Goal: Transaction & Acquisition: Purchase product/service

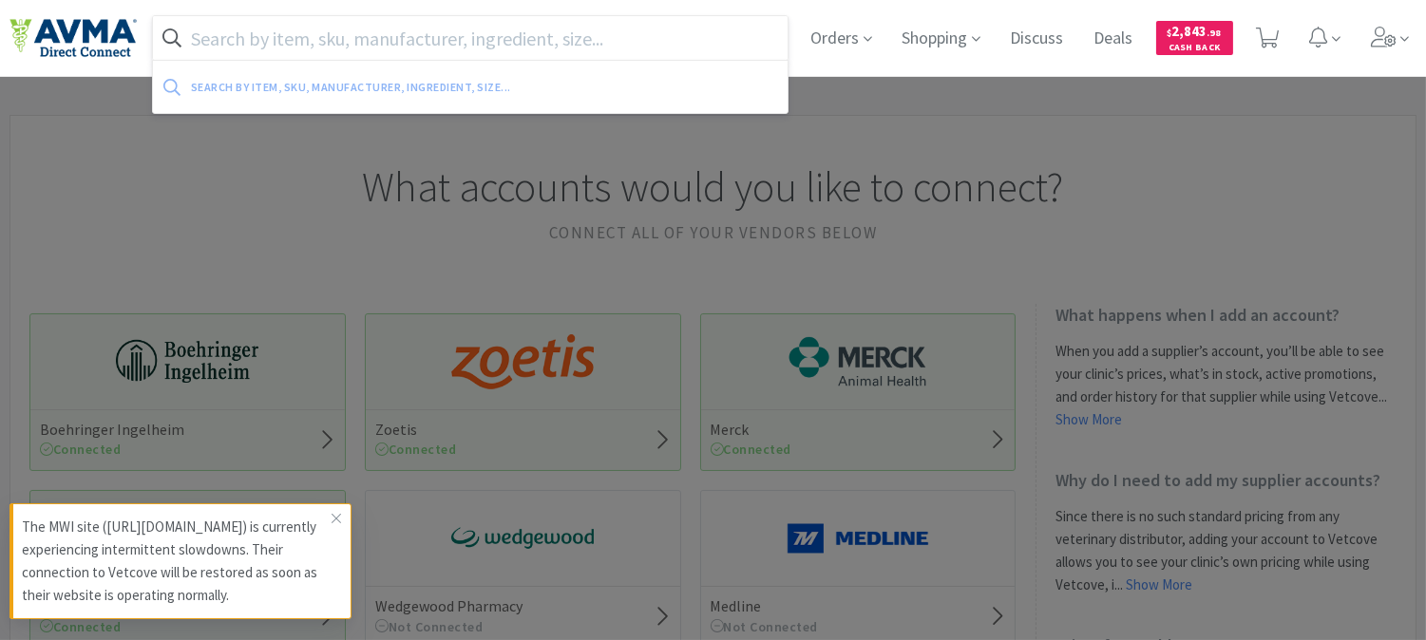
click at [698, 41] on input "text" at bounding box center [470, 38] width 634 height 44
paste input "078934223"
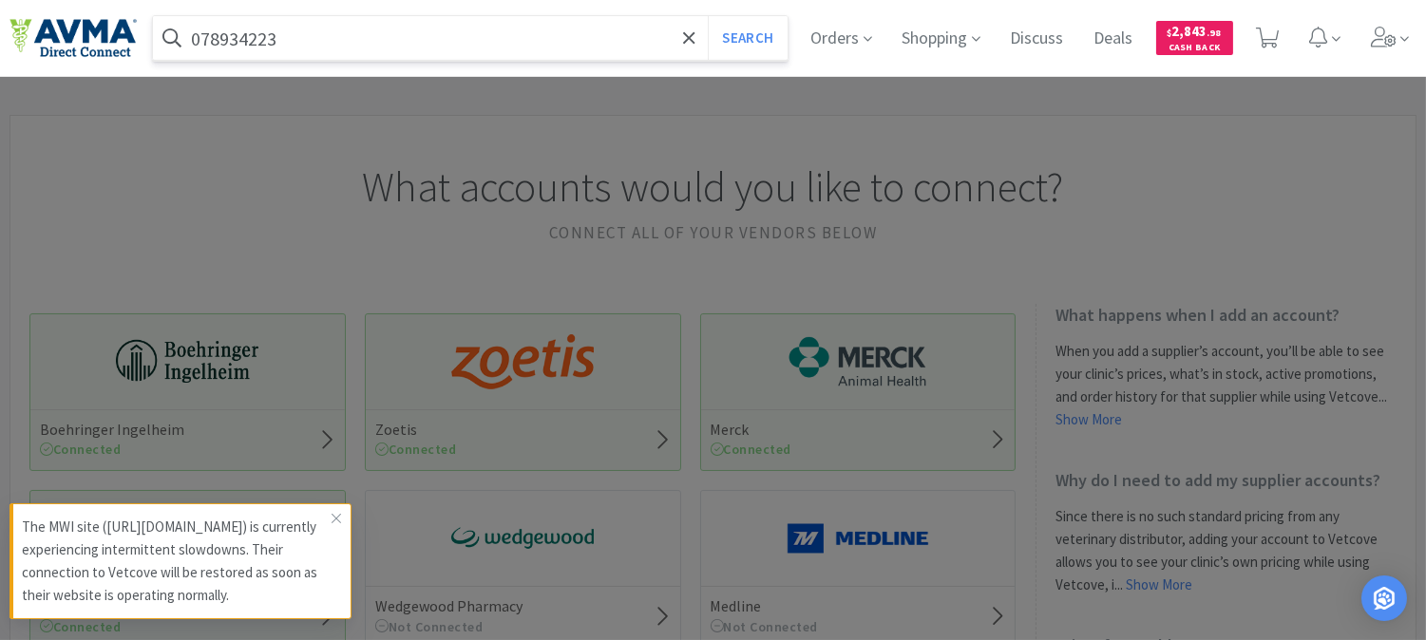
click at [708, 16] on button "Search" at bounding box center [747, 38] width 79 height 44
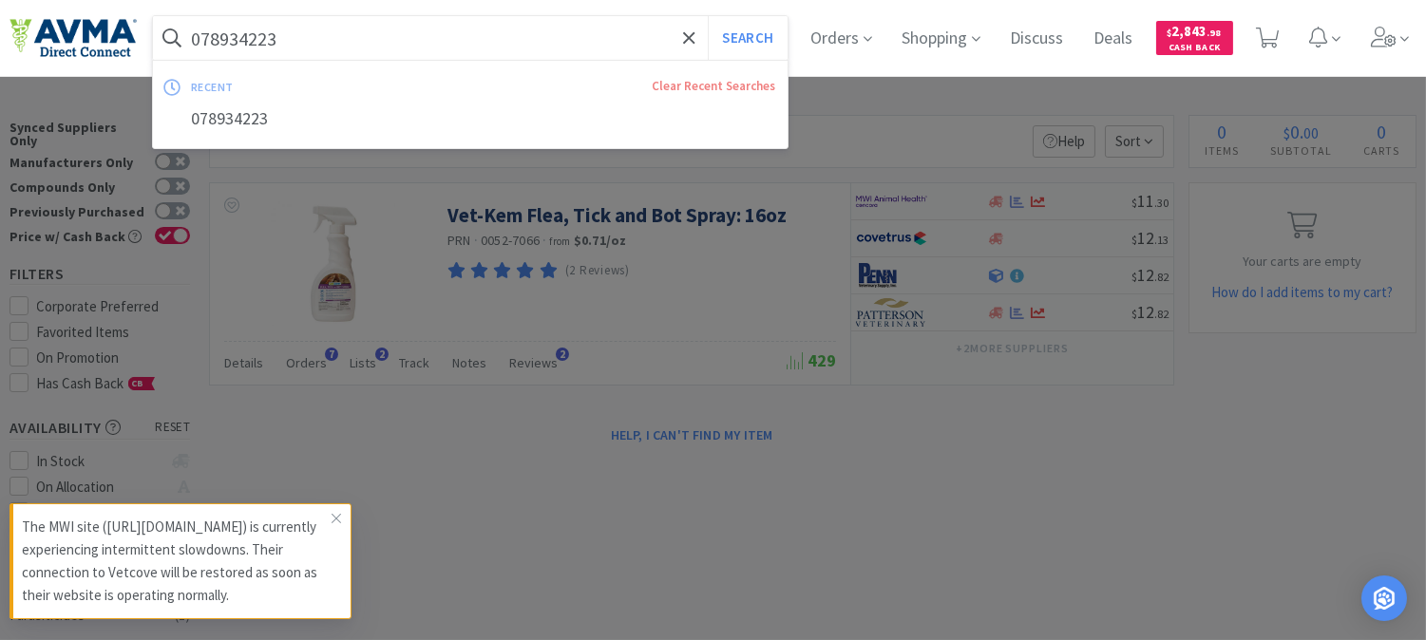
click at [289, 44] on input "078934223" at bounding box center [470, 38] width 634 height 44
paste input "30280"
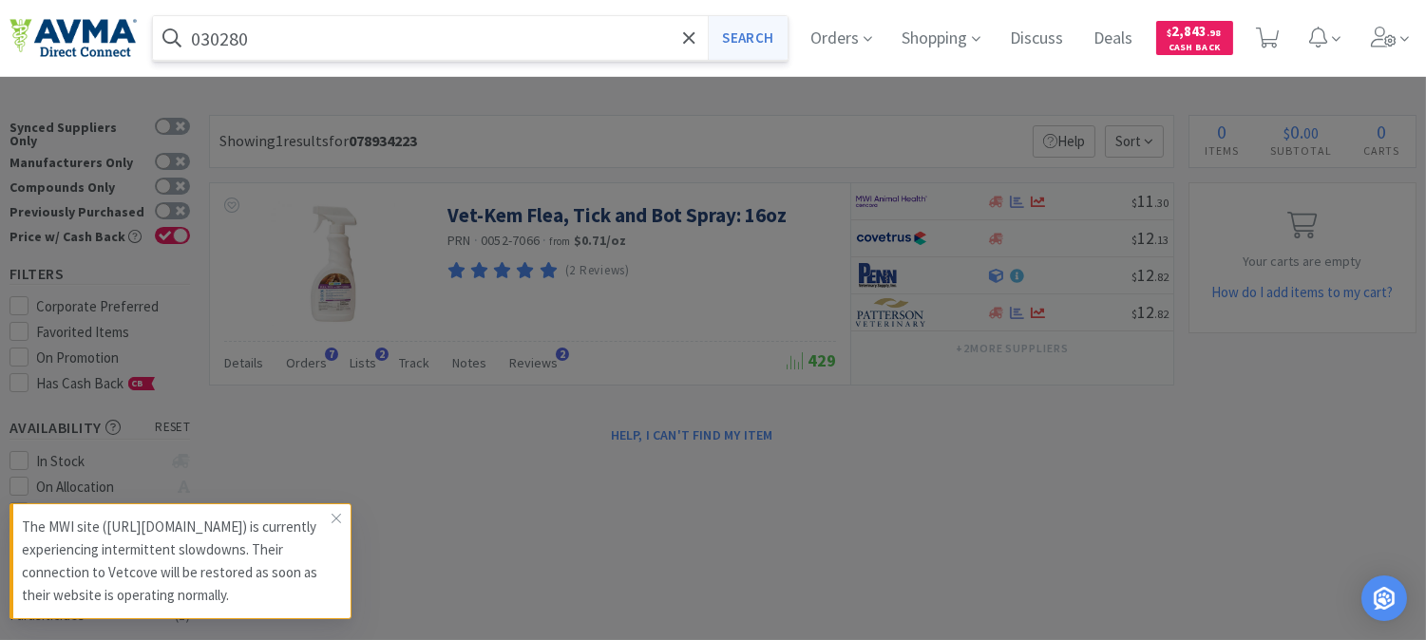
click at [736, 36] on button "Search" at bounding box center [747, 38] width 79 height 44
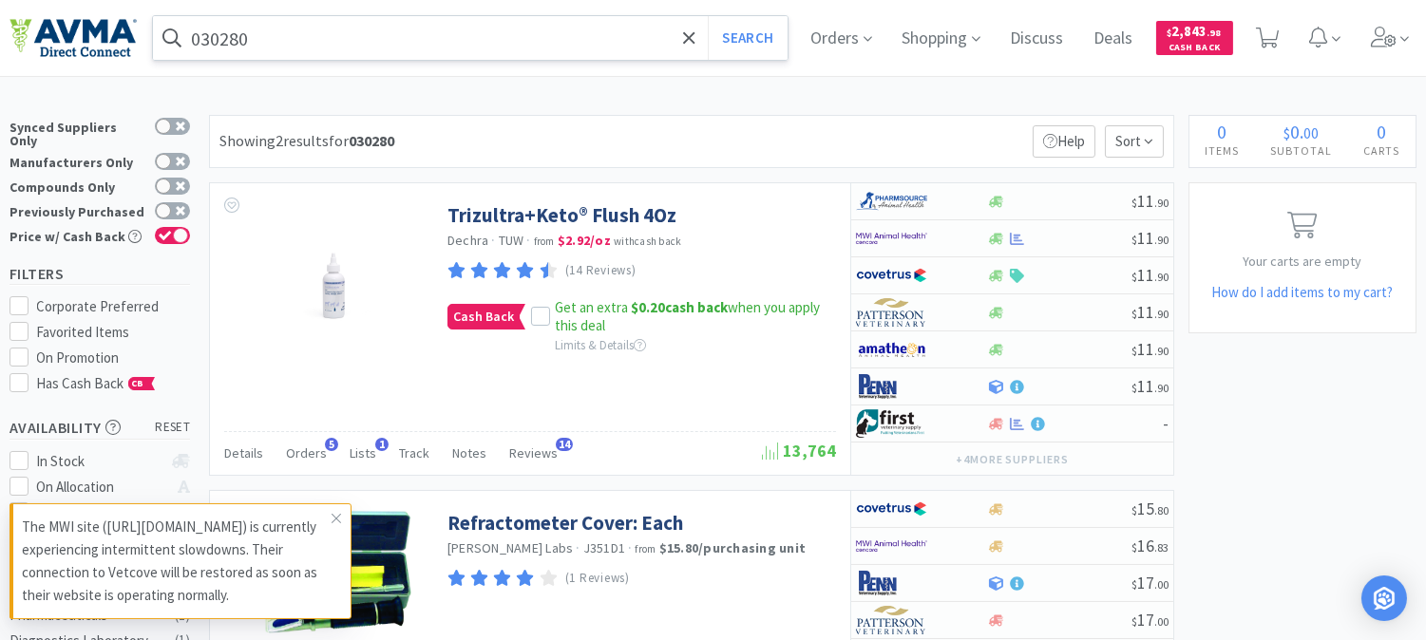
click at [291, 36] on input "030280" at bounding box center [470, 38] width 634 height 44
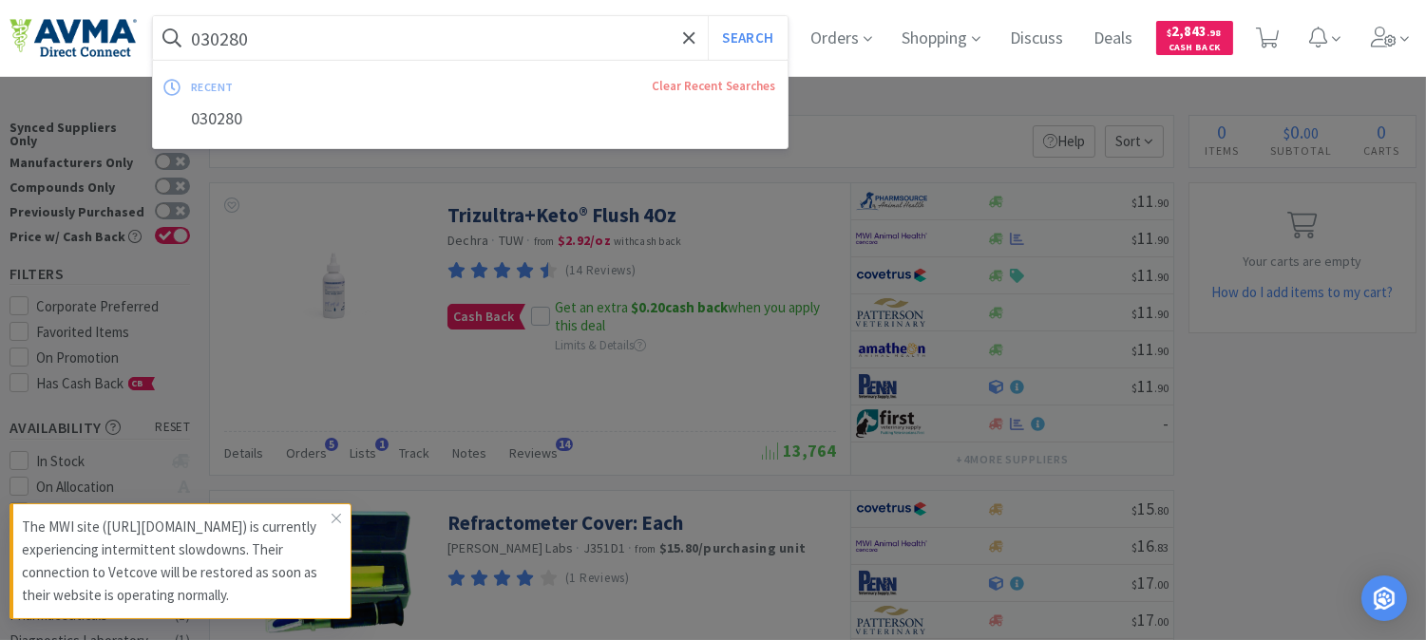
paste input "62909"
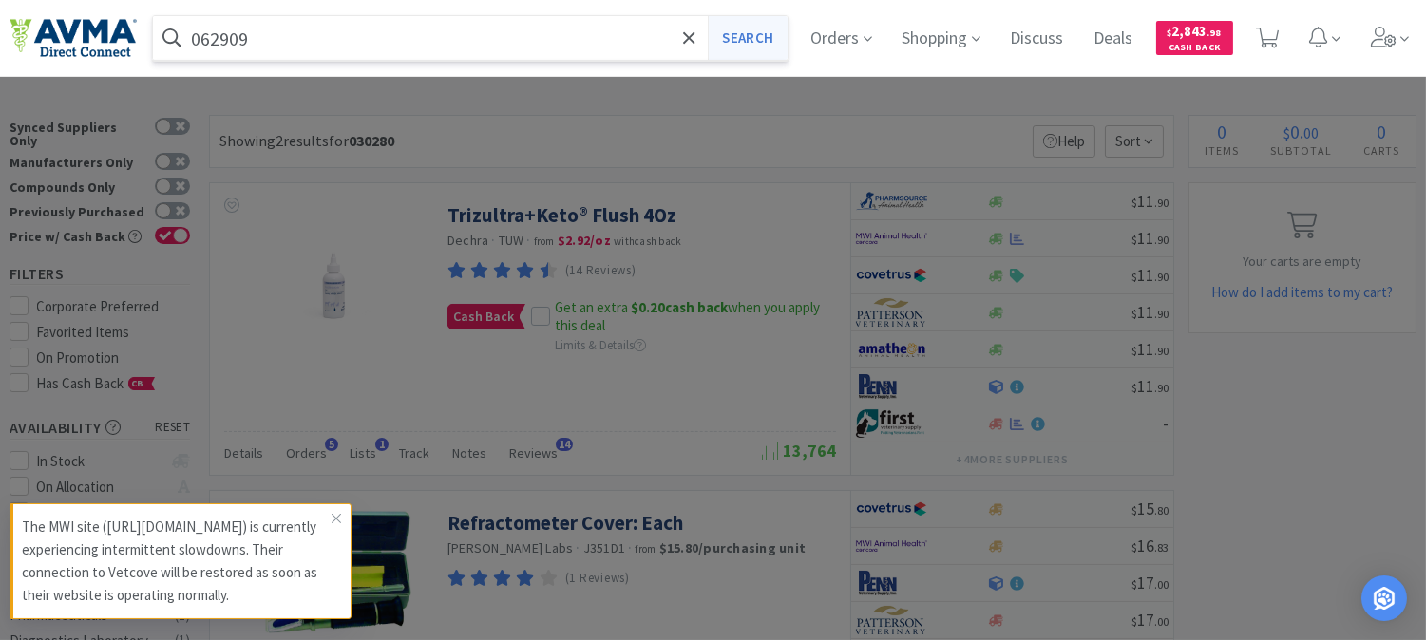
click at [769, 45] on button "Search" at bounding box center [747, 38] width 79 height 44
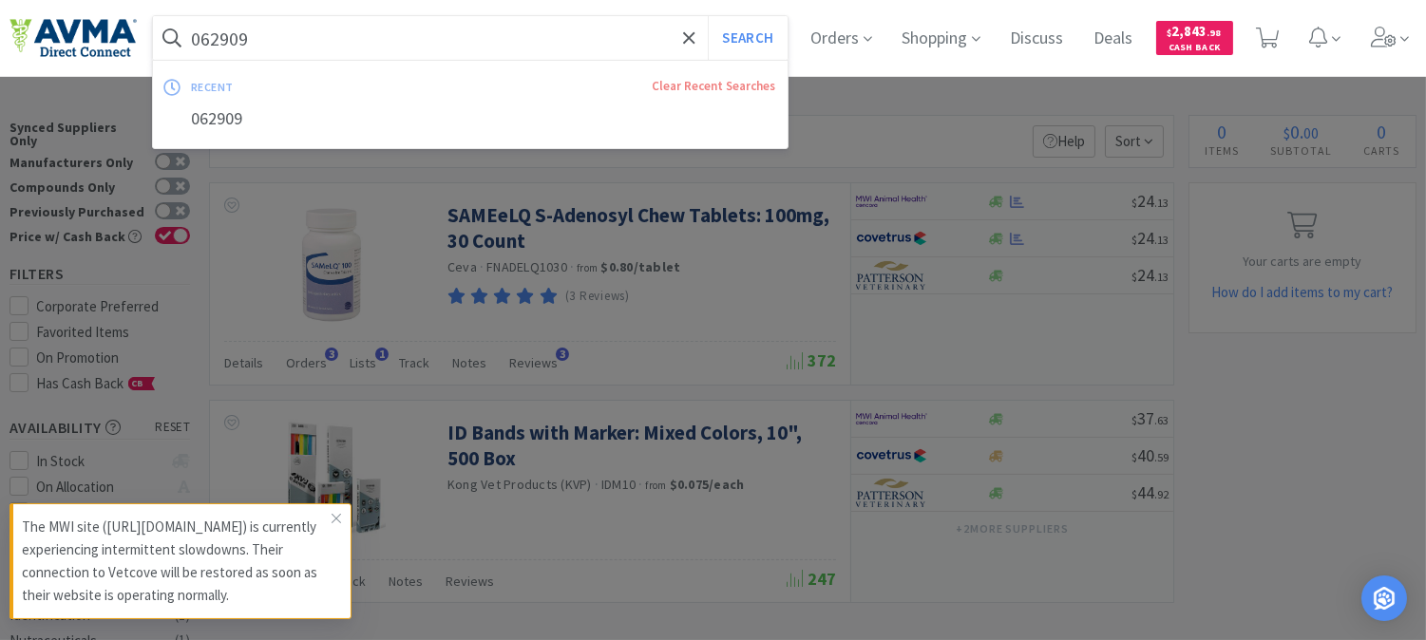
click at [296, 49] on input "062909" at bounding box center [470, 38] width 634 height 44
paste input "37237"
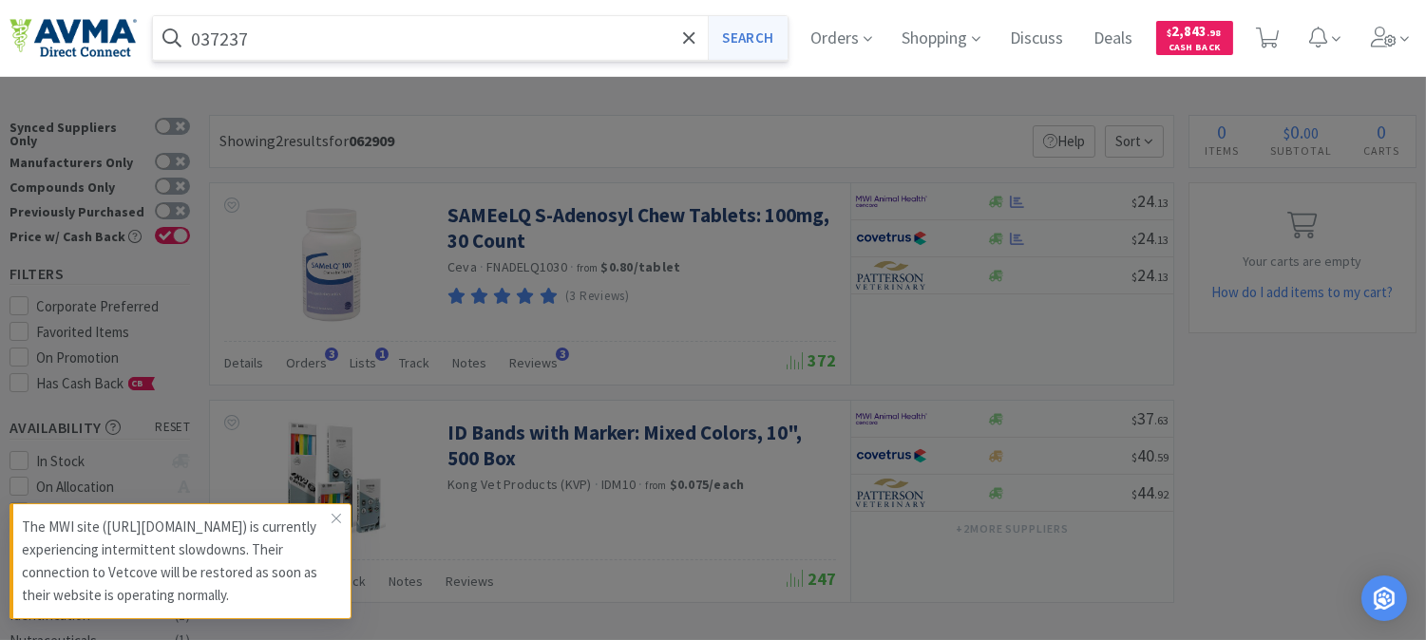
click at [752, 44] on button "Search" at bounding box center [747, 38] width 79 height 44
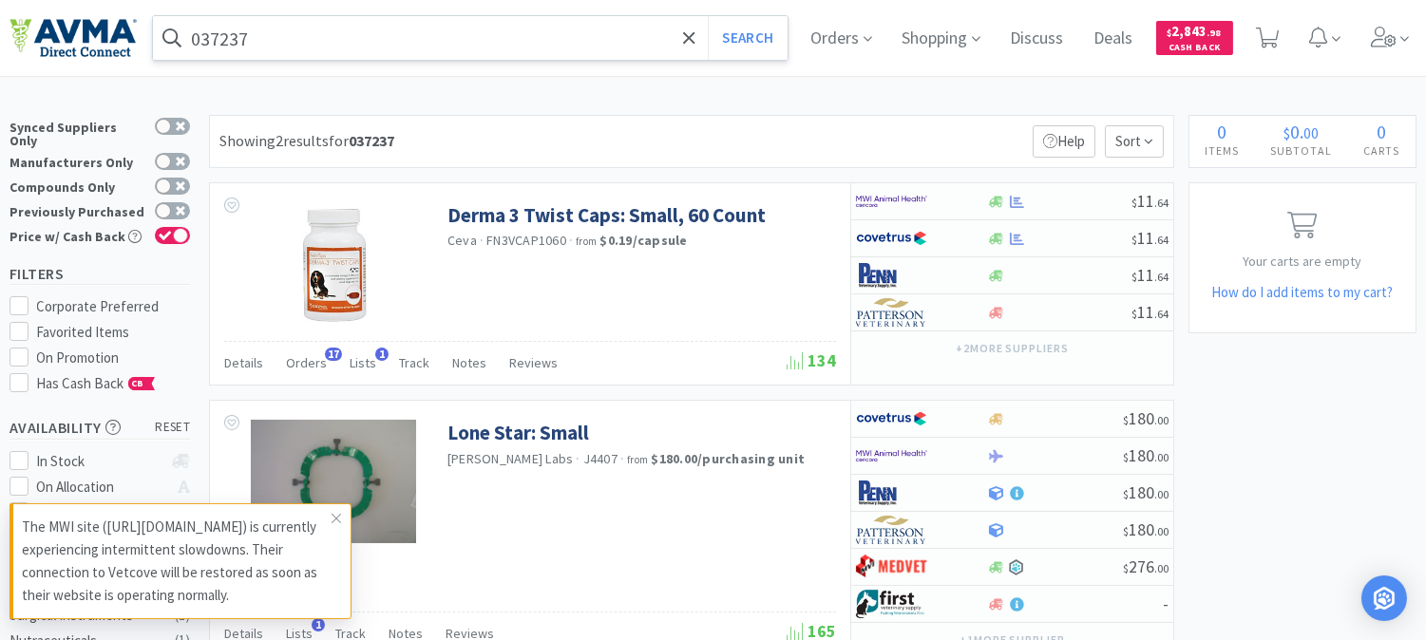
click at [237, 38] on input "037237" at bounding box center [470, 38] width 634 height 44
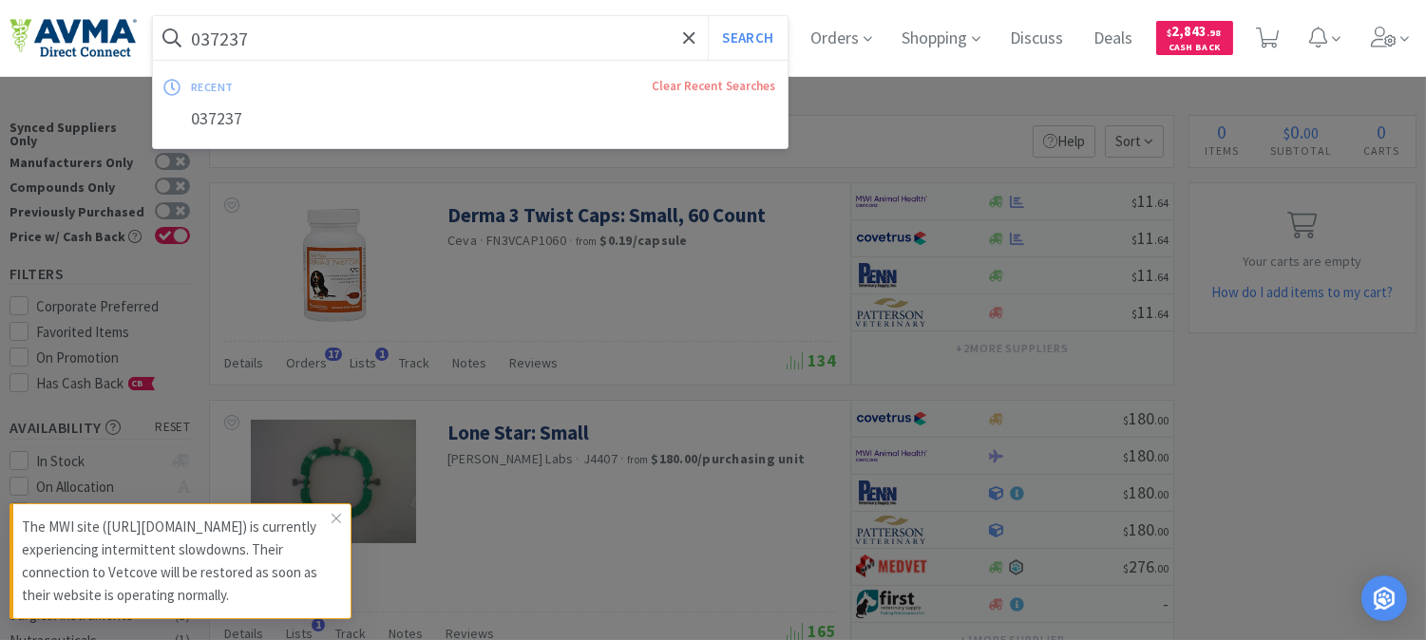
paste input "5"
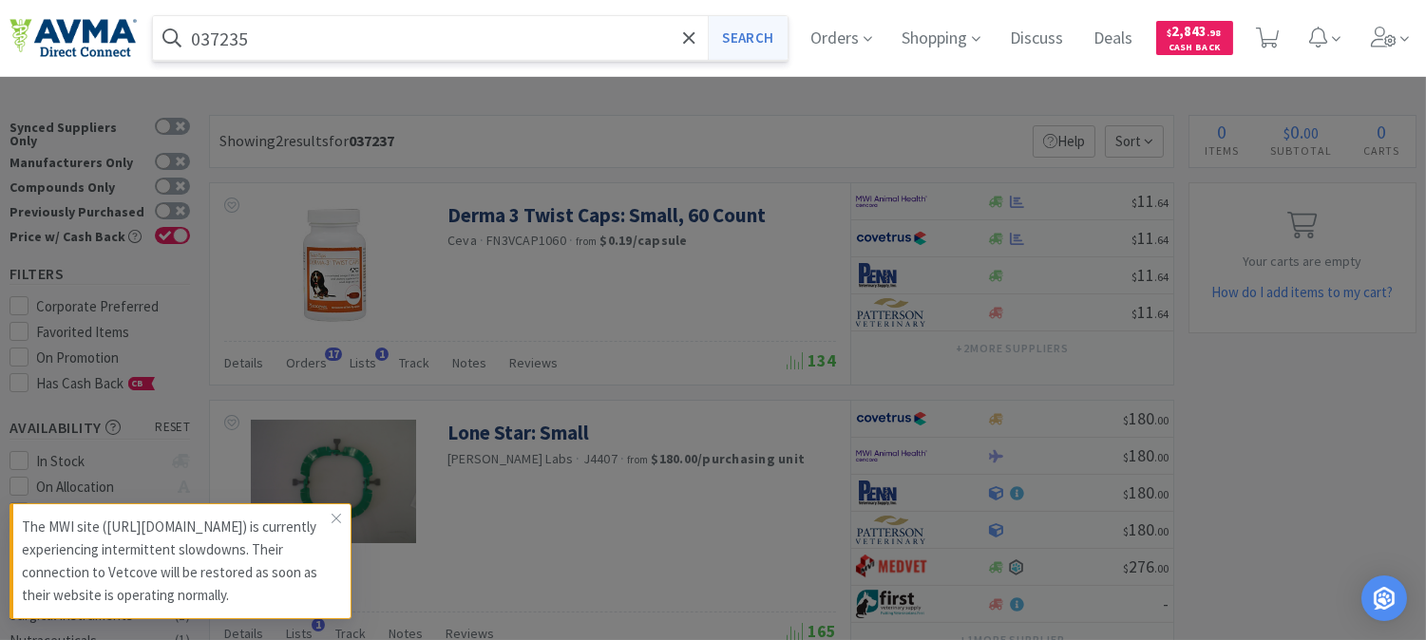
click at [765, 38] on button "Search" at bounding box center [747, 38] width 79 height 44
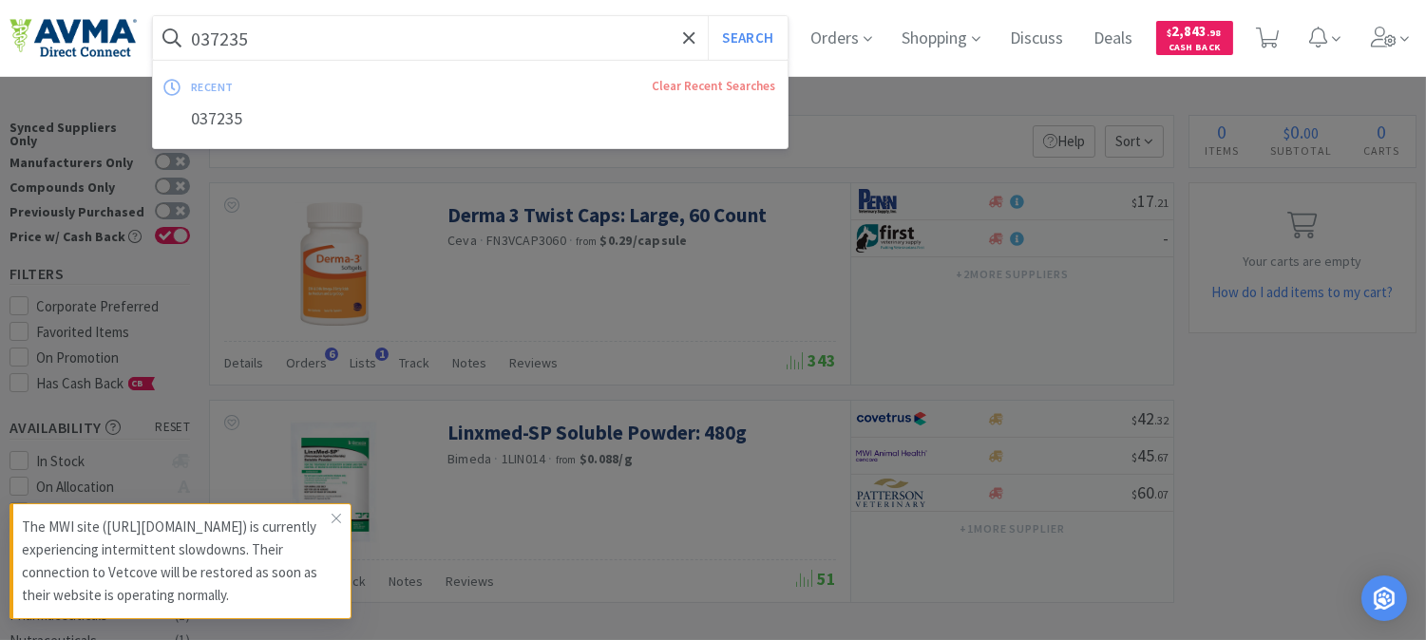
click at [364, 45] on input "037235" at bounding box center [470, 38] width 634 height 44
paste input "6244"
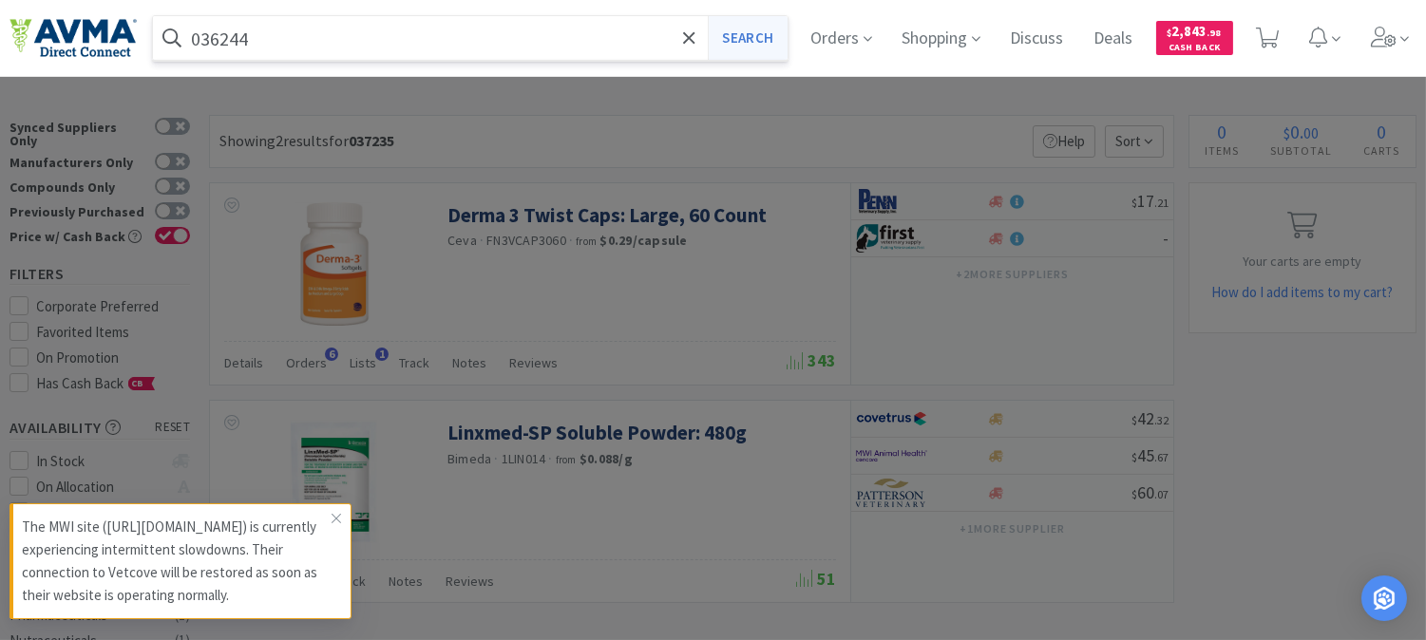
click at [779, 31] on button "Search" at bounding box center [747, 38] width 79 height 44
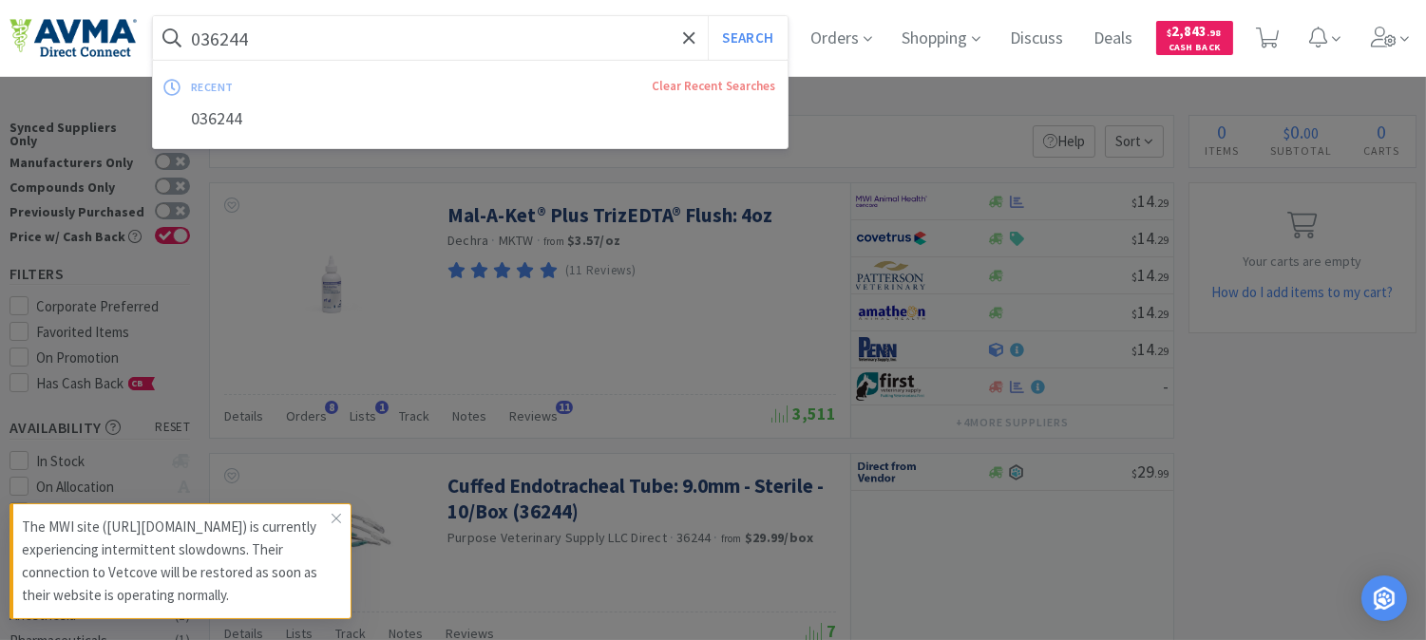
click at [367, 38] on input "036244" at bounding box center [470, 38] width 634 height 44
paste input "45682"
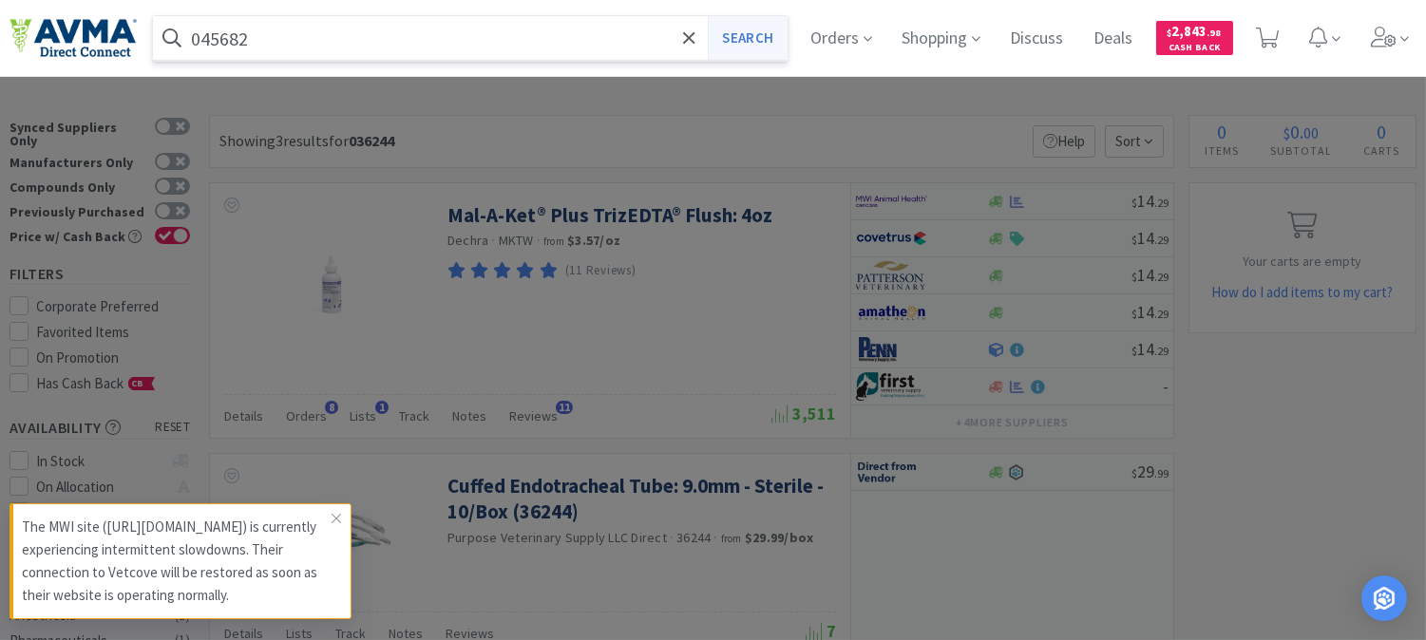
click at [769, 40] on button "Search" at bounding box center [747, 38] width 79 height 44
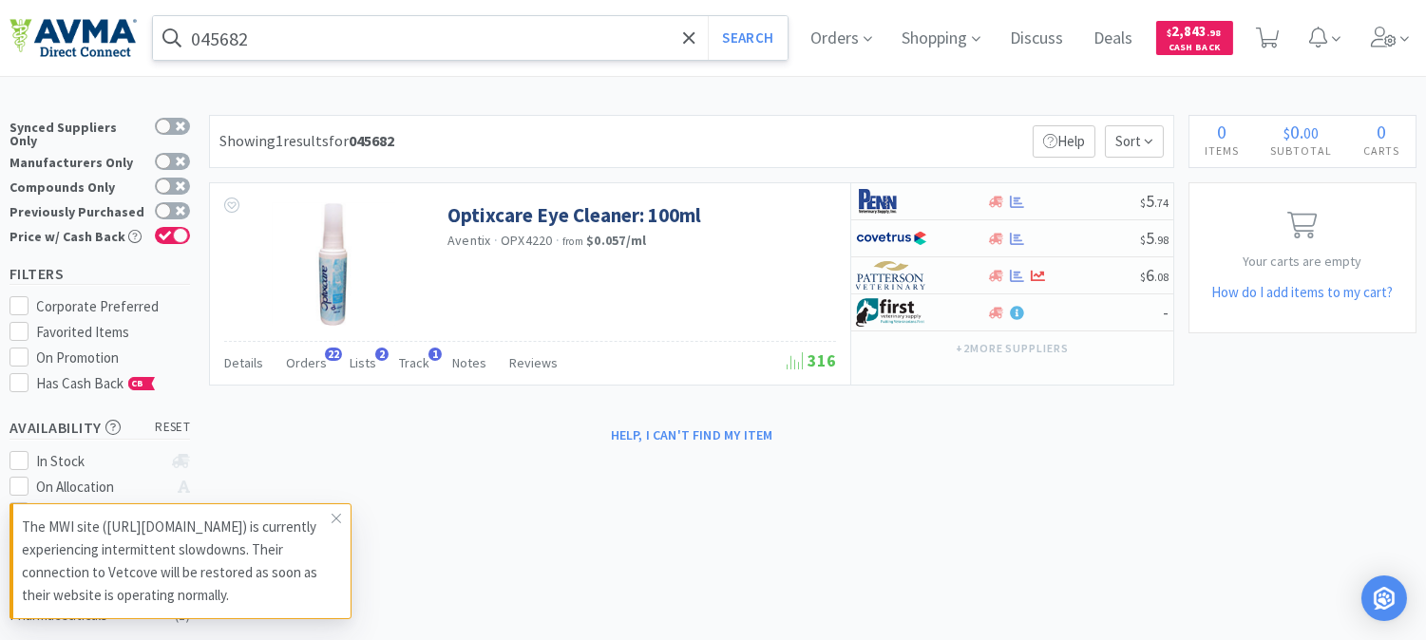
click at [255, 46] on input "045682" at bounding box center [470, 38] width 634 height 44
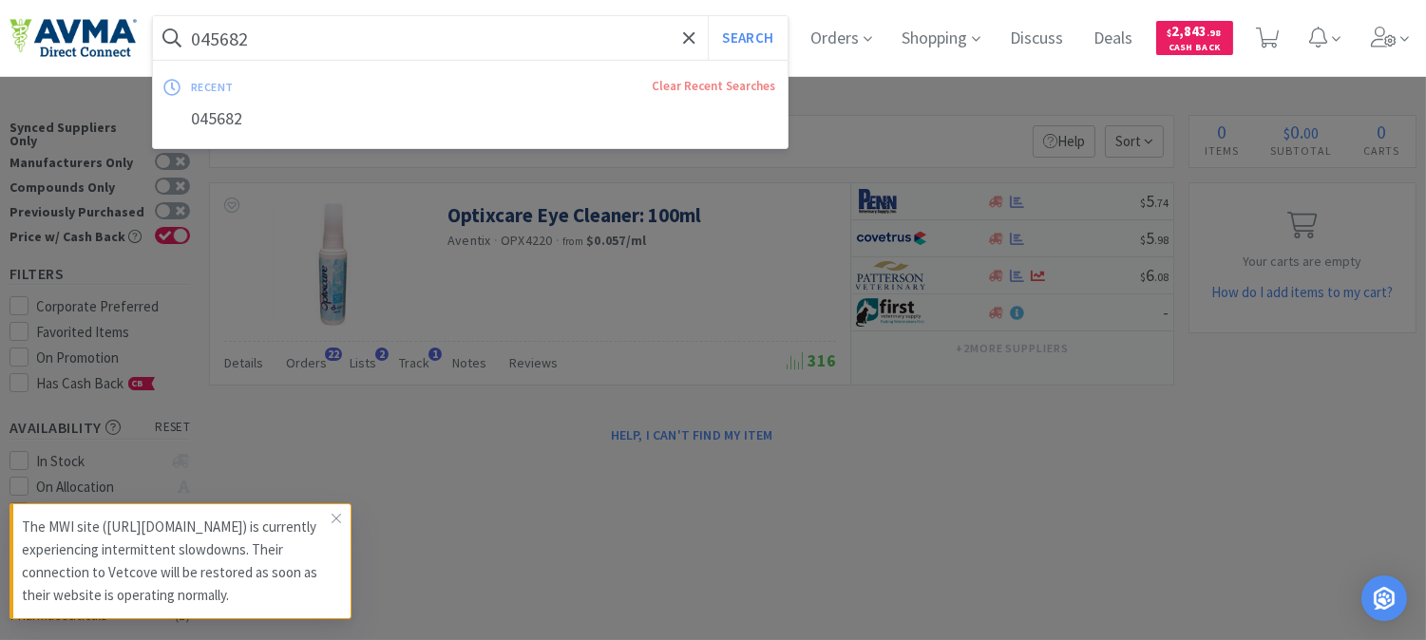
paste input "9873"
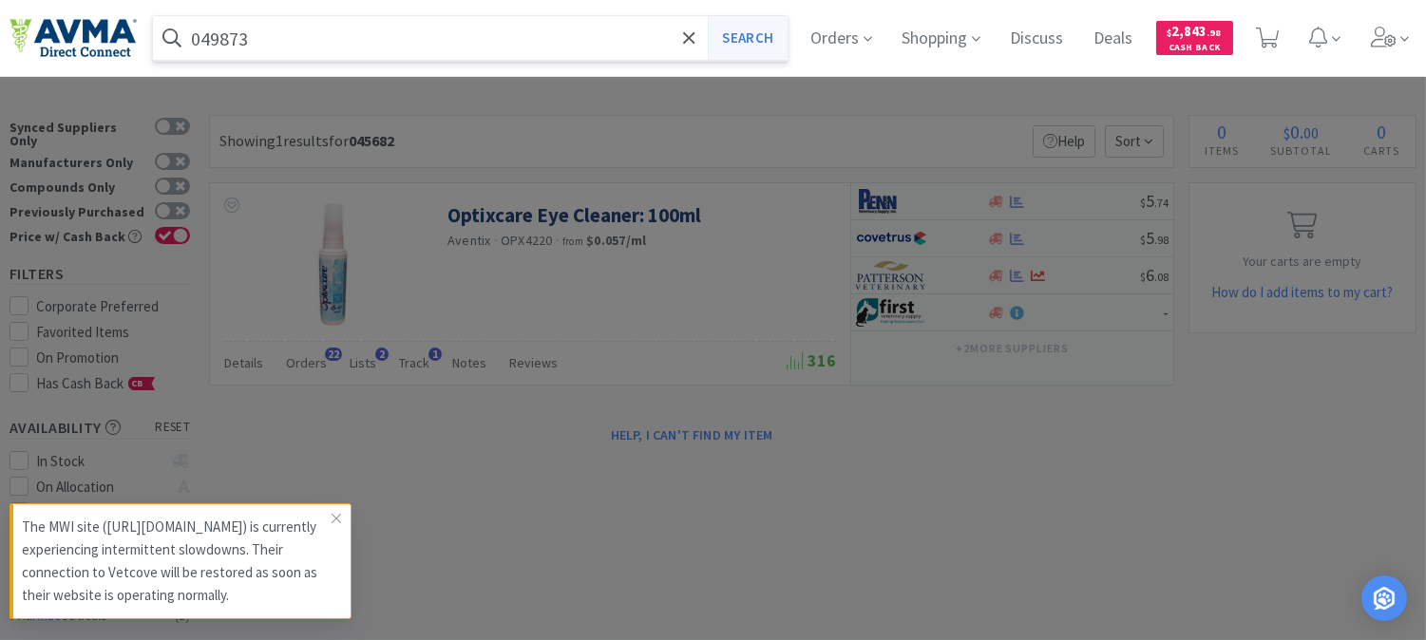
click at [754, 38] on button "Search" at bounding box center [747, 38] width 79 height 44
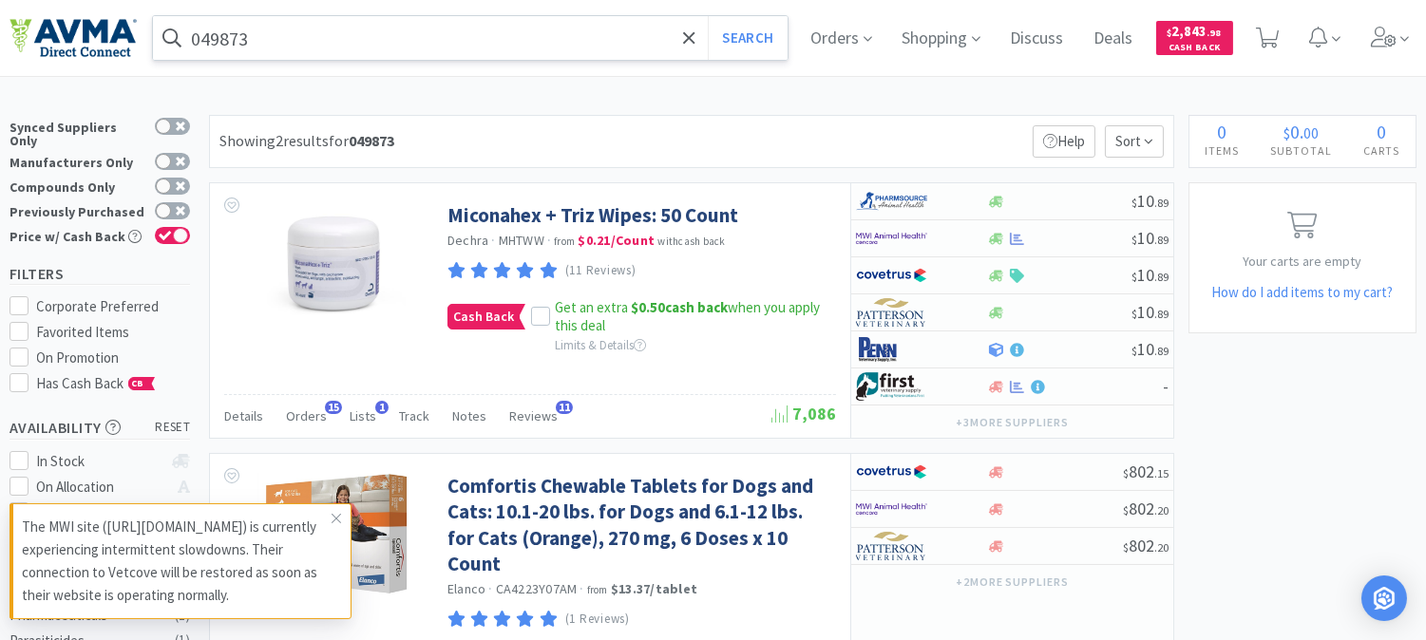
click at [321, 54] on input "049873" at bounding box center [470, 38] width 634 height 44
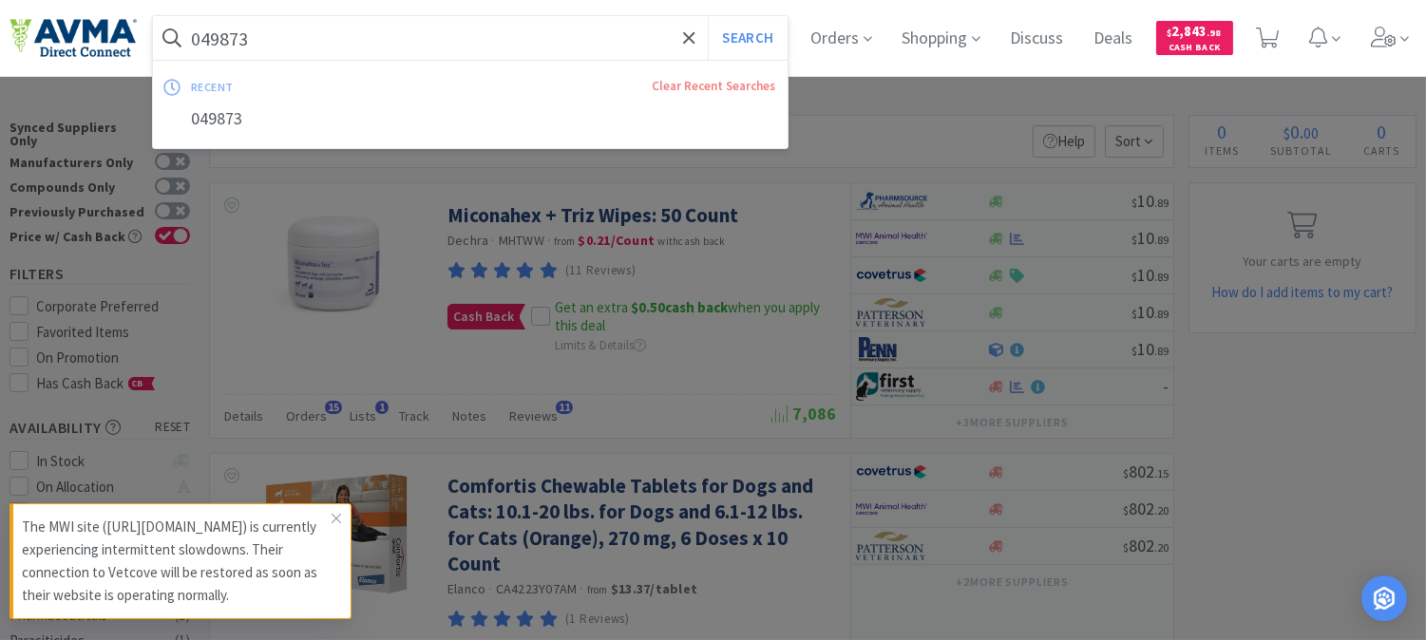
paste input "601121"
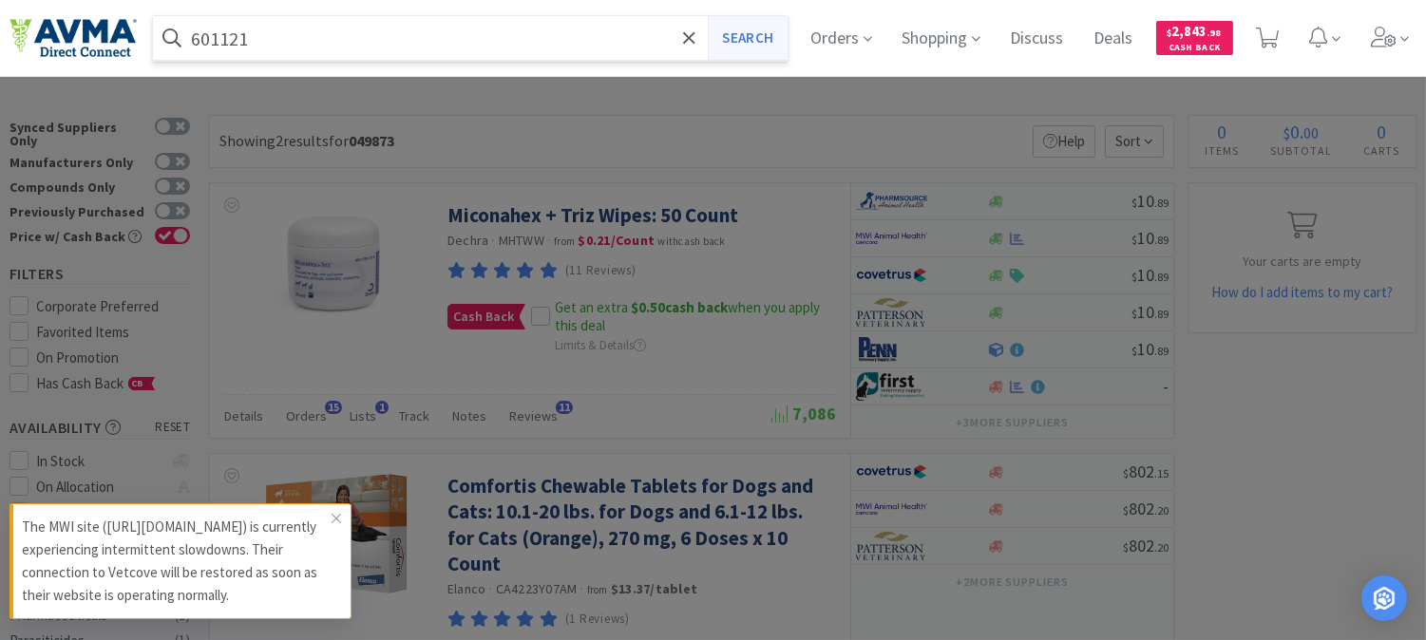
click at [764, 30] on button "Search" at bounding box center [747, 38] width 79 height 44
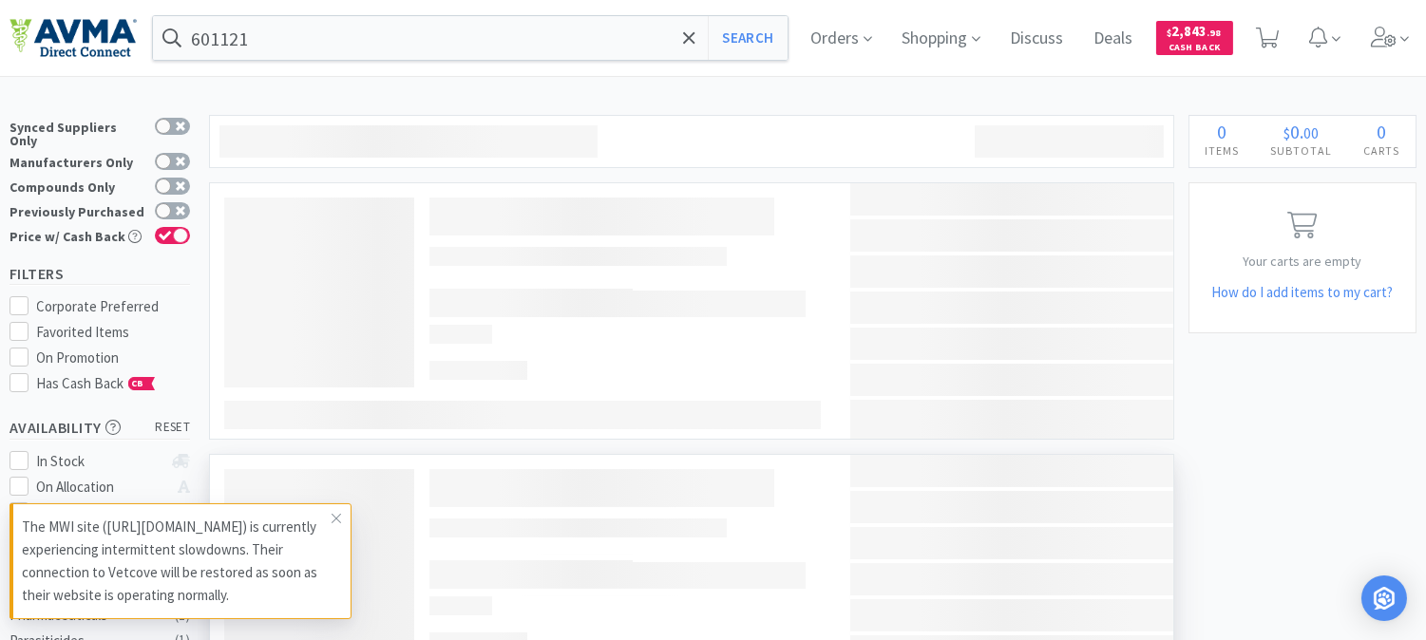
click at [336, 517] on icon at bounding box center [335, 518] width 11 height 15
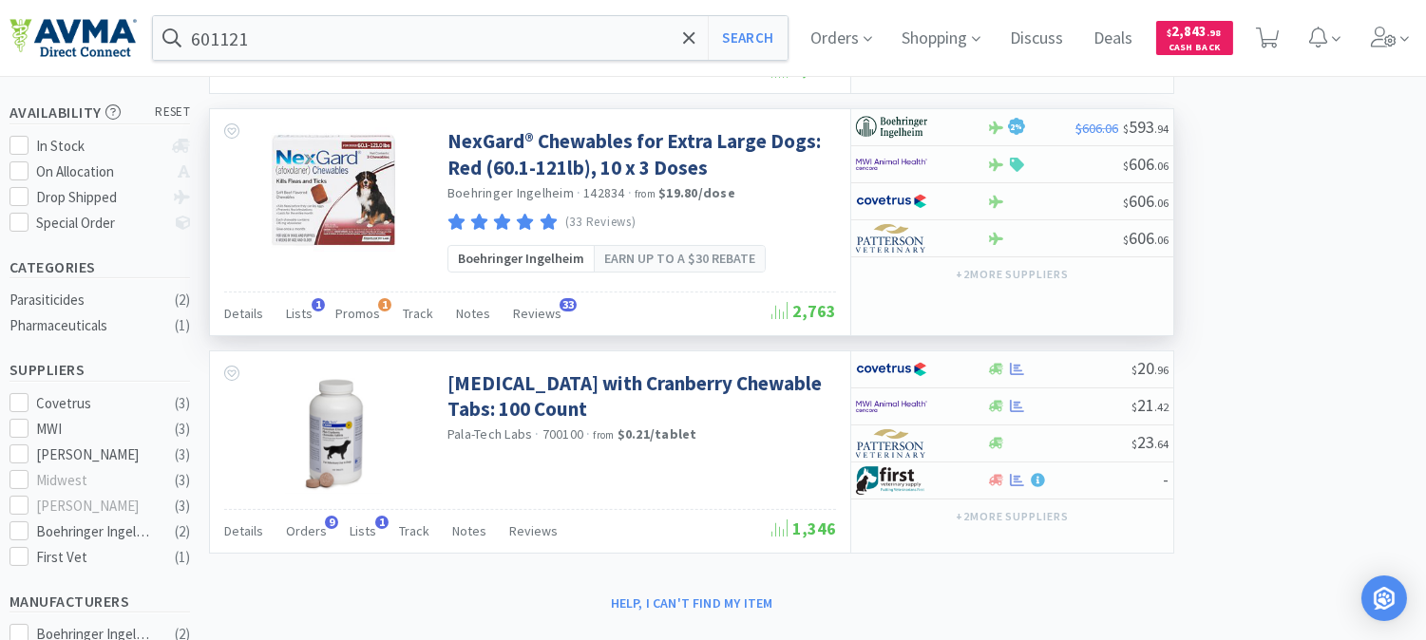
scroll to position [316, 0]
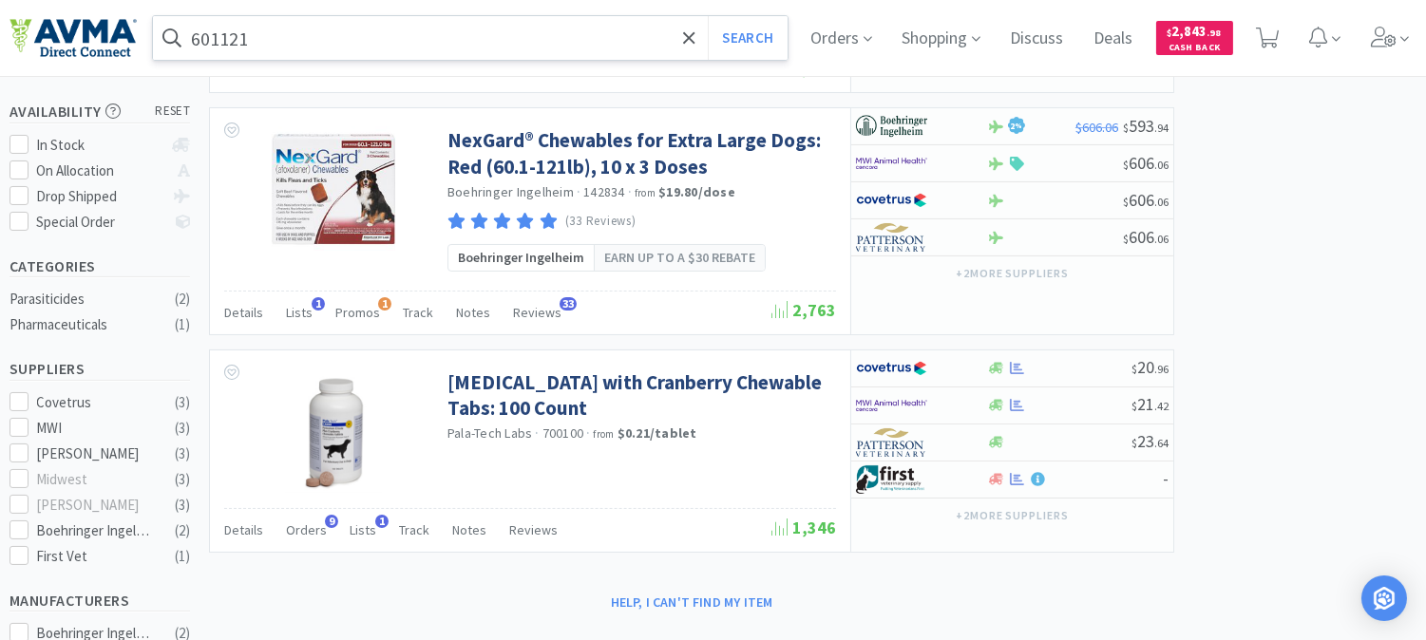
click at [255, 35] on input "601121" at bounding box center [470, 38] width 634 height 44
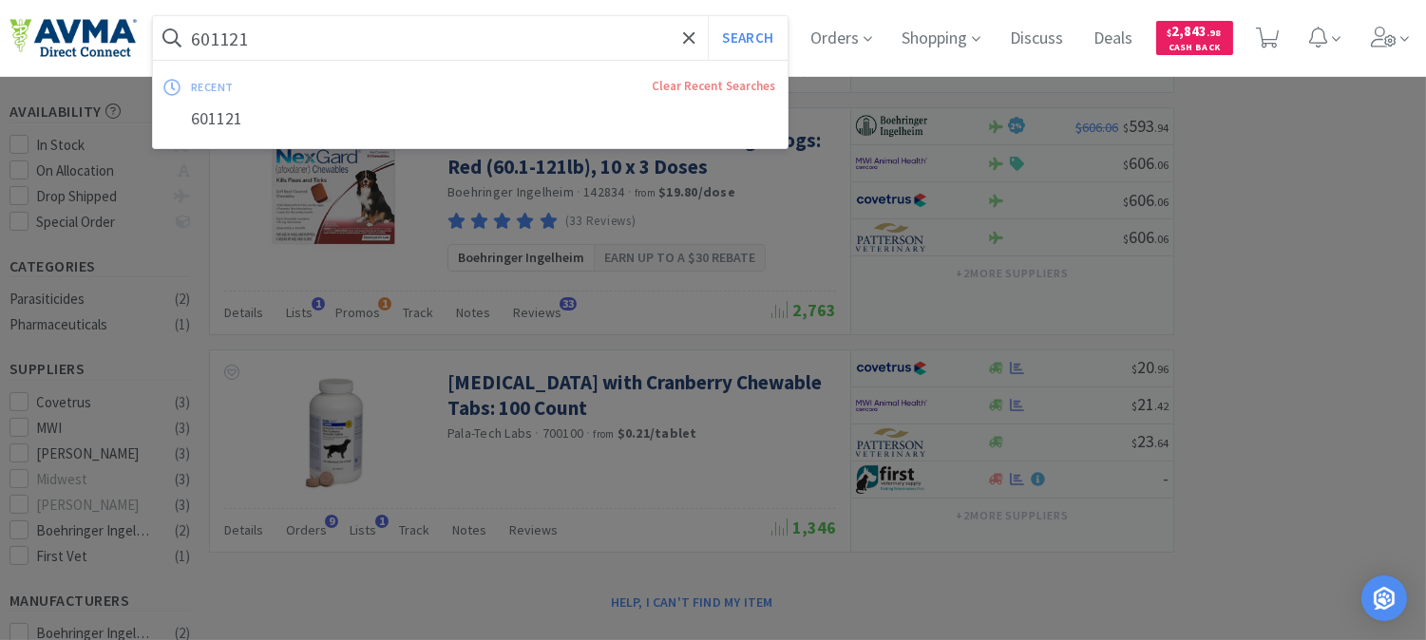
paste input "078937555"
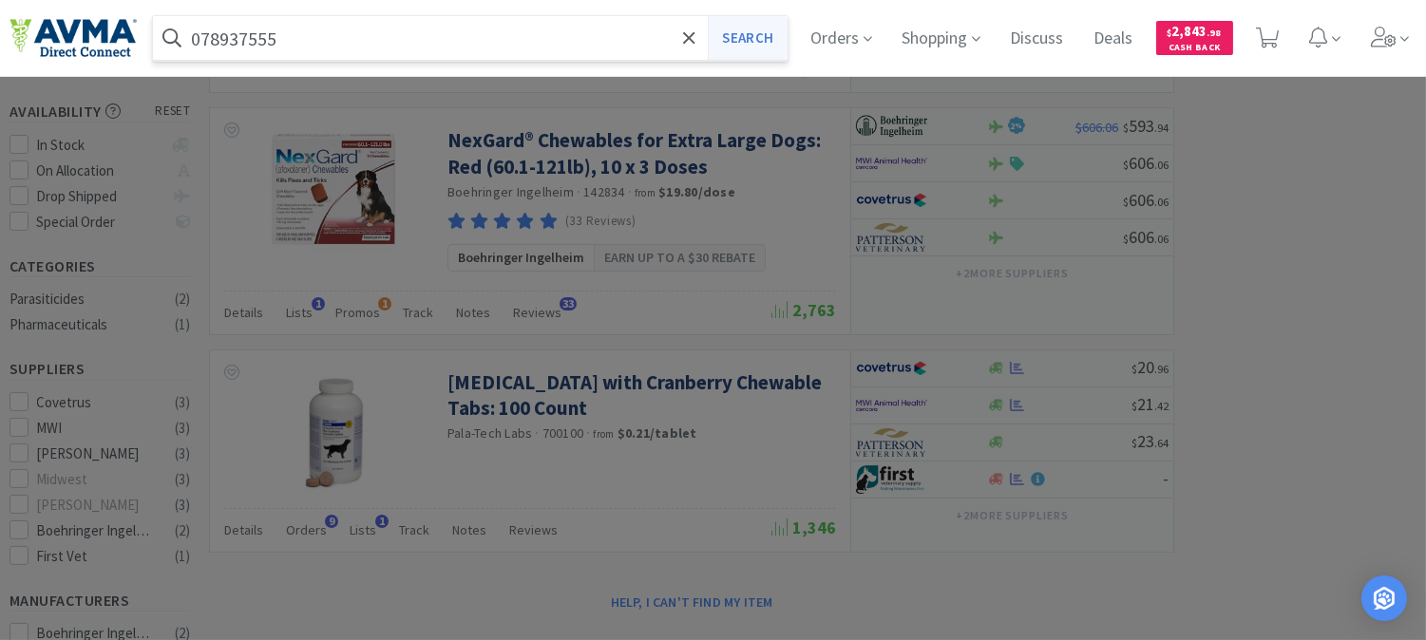
click at [785, 25] on button "Search" at bounding box center [747, 38] width 79 height 44
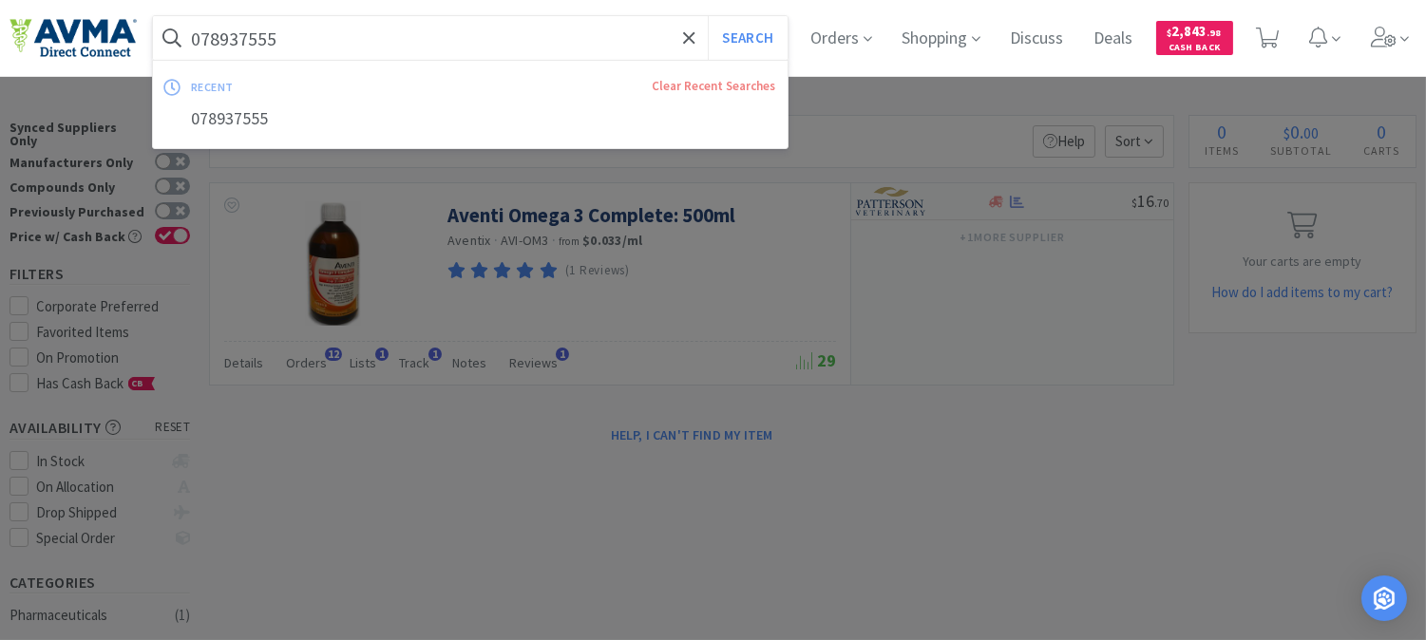
click at [327, 30] on input "078937555" at bounding box center [470, 38] width 634 height 44
paste input "40204"
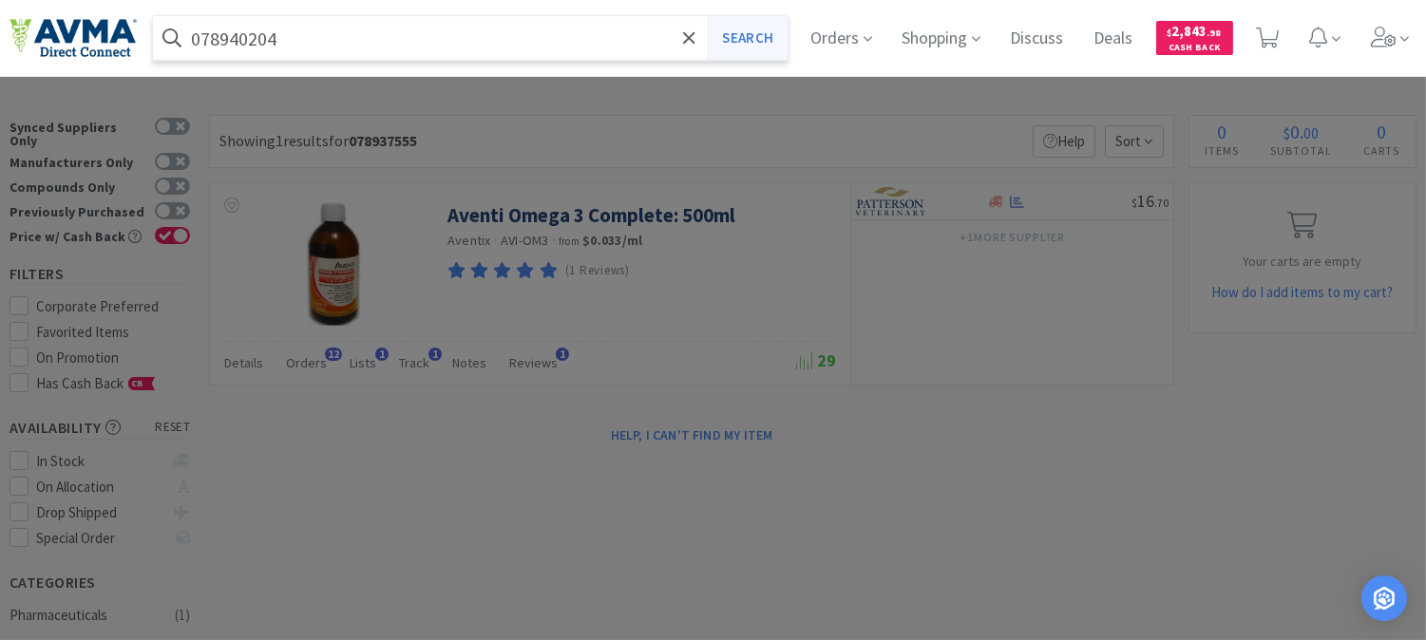
click at [769, 34] on button "Search" at bounding box center [747, 38] width 79 height 44
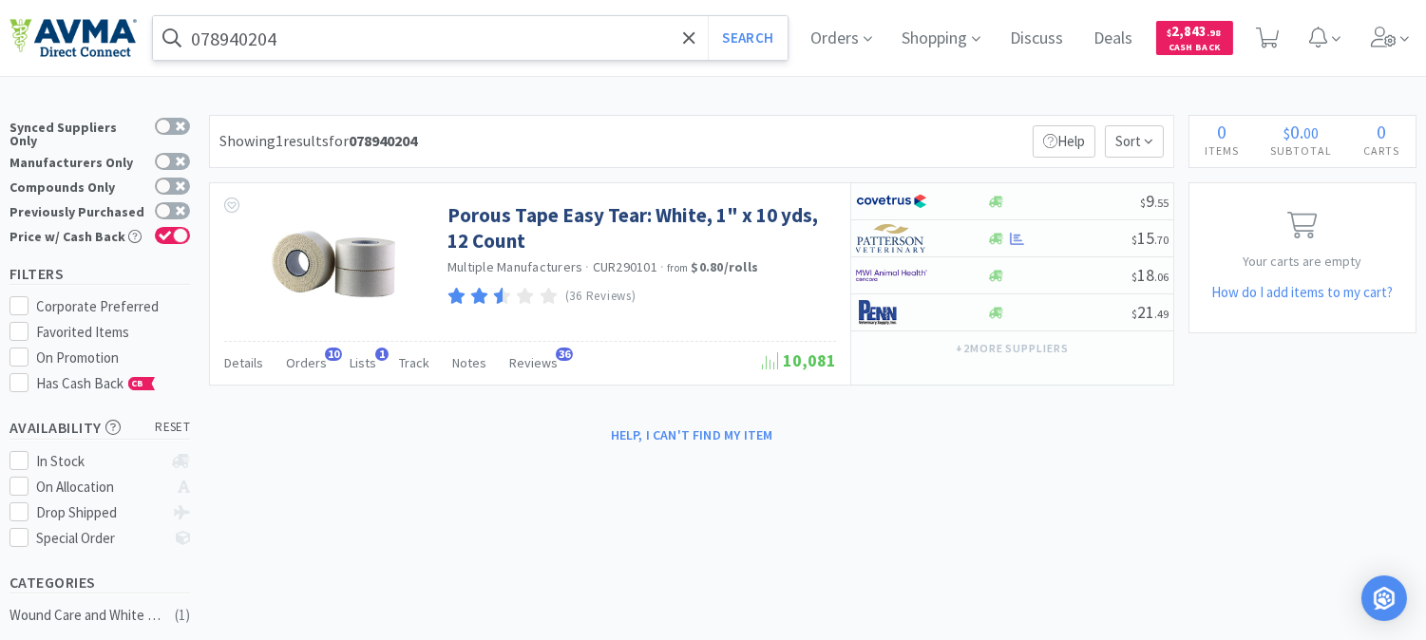
click at [349, 47] on input "078940204" at bounding box center [470, 38] width 634 height 44
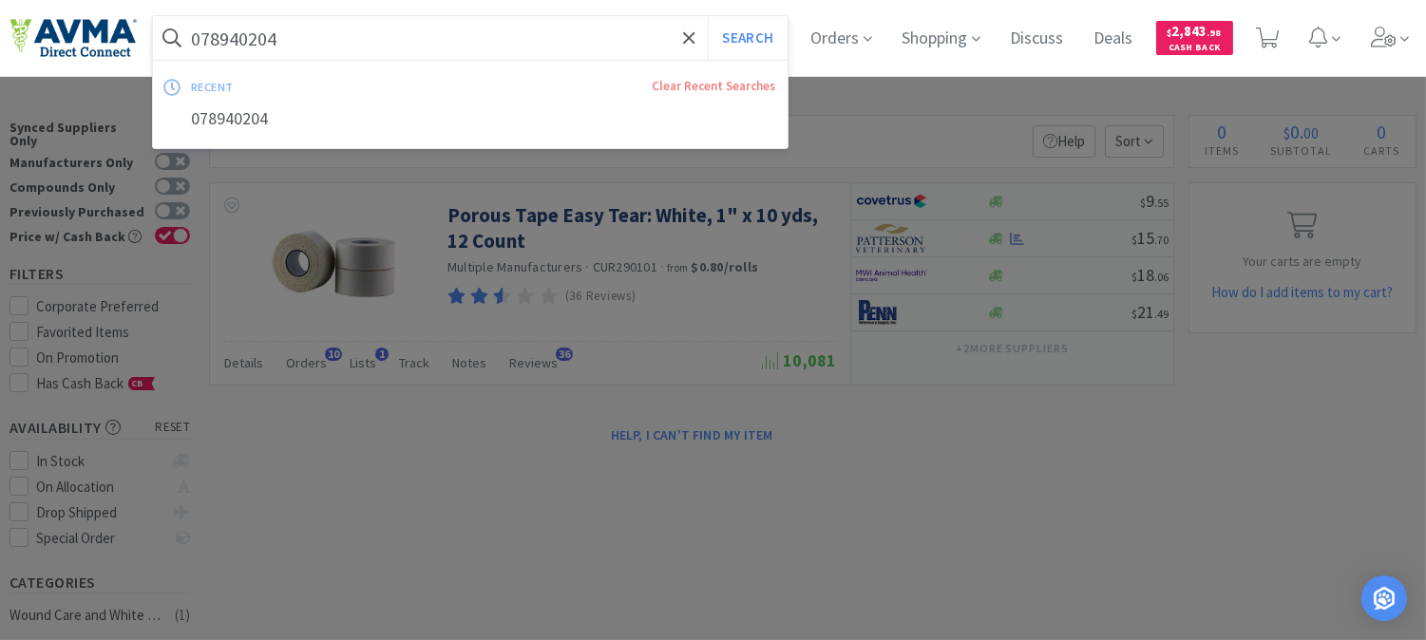
paste input "FEL1100"
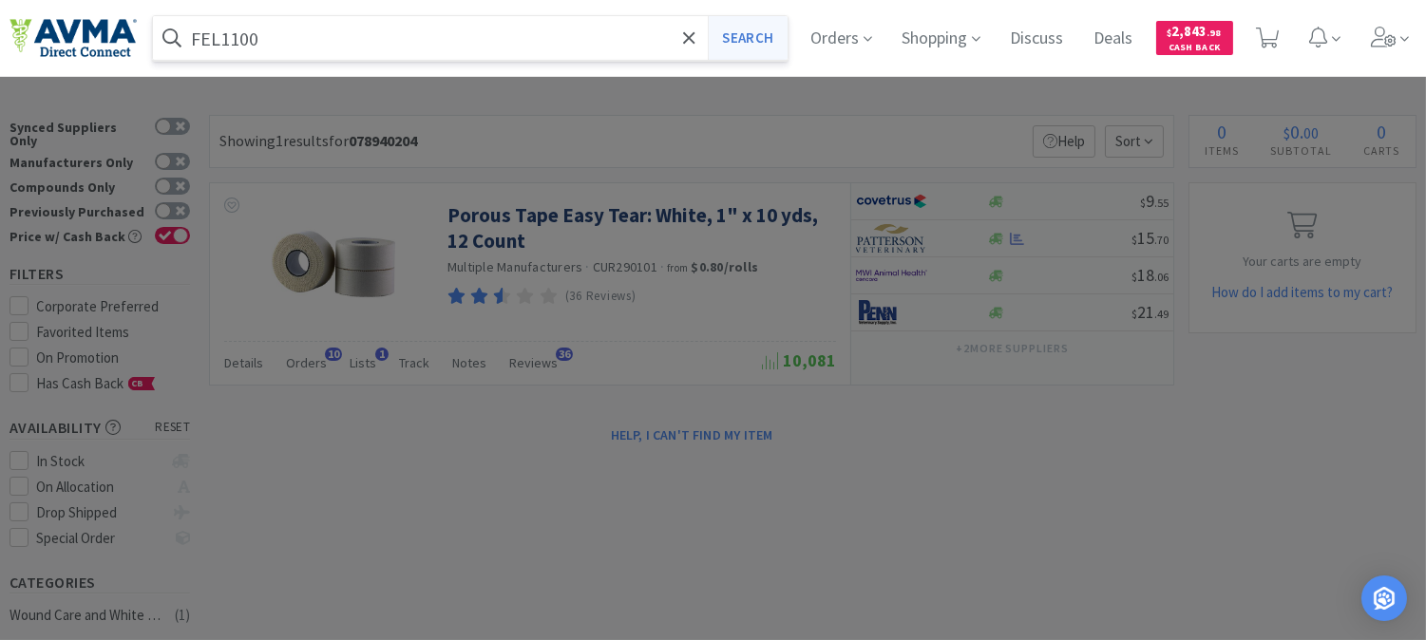
click at [769, 40] on button "Search" at bounding box center [747, 38] width 79 height 44
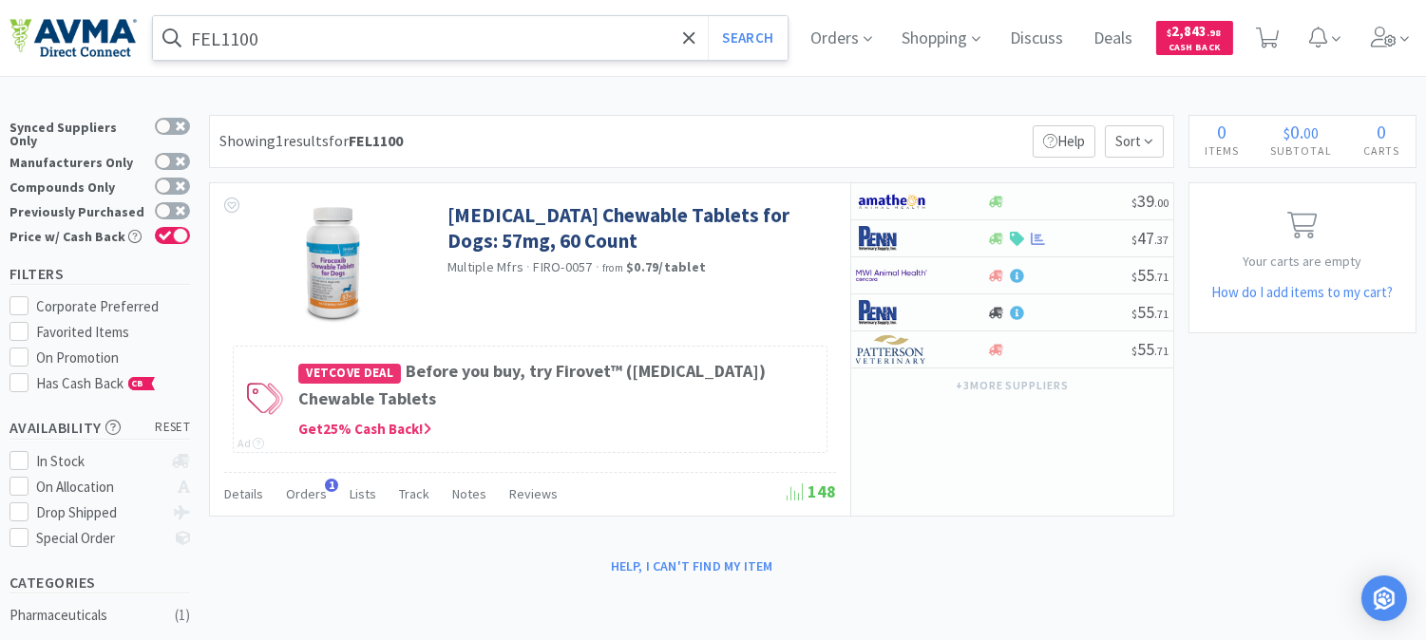
click at [289, 43] on input "FEL1100" at bounding box center [470, 38] width 634 height 44
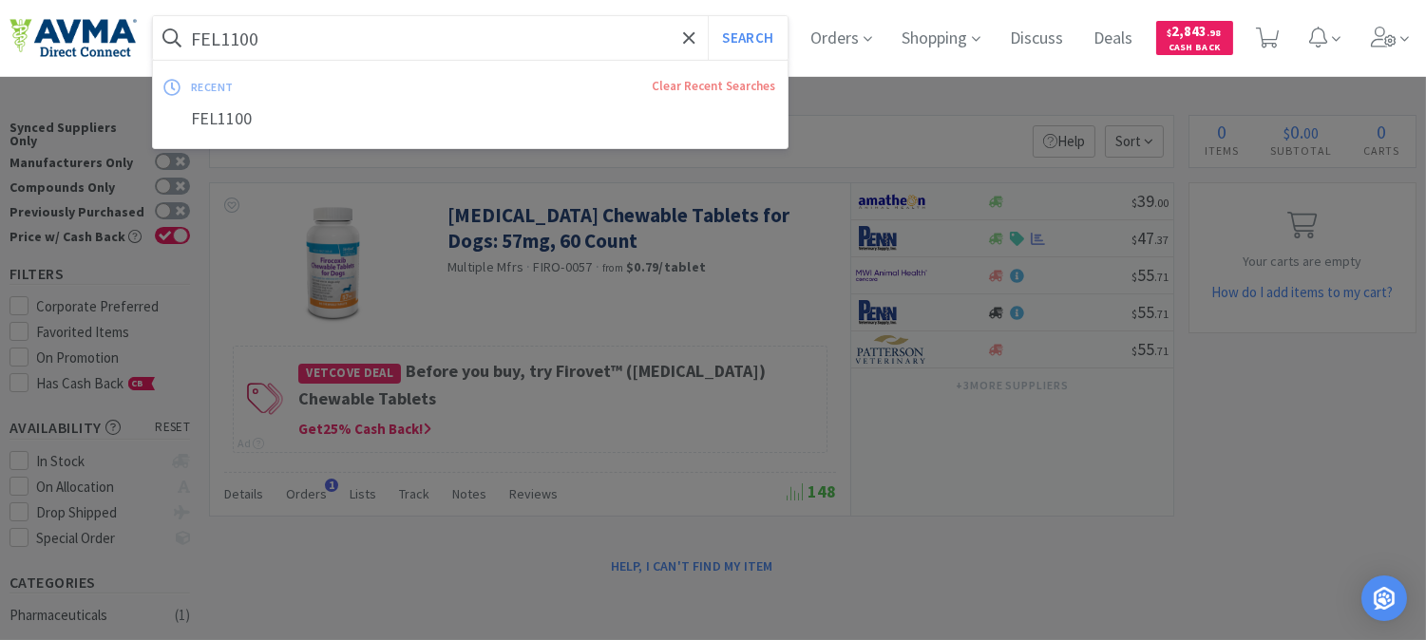
click at [260, 39] on input "FEL1100" at bounding box center [470, 38] width 634 height 44
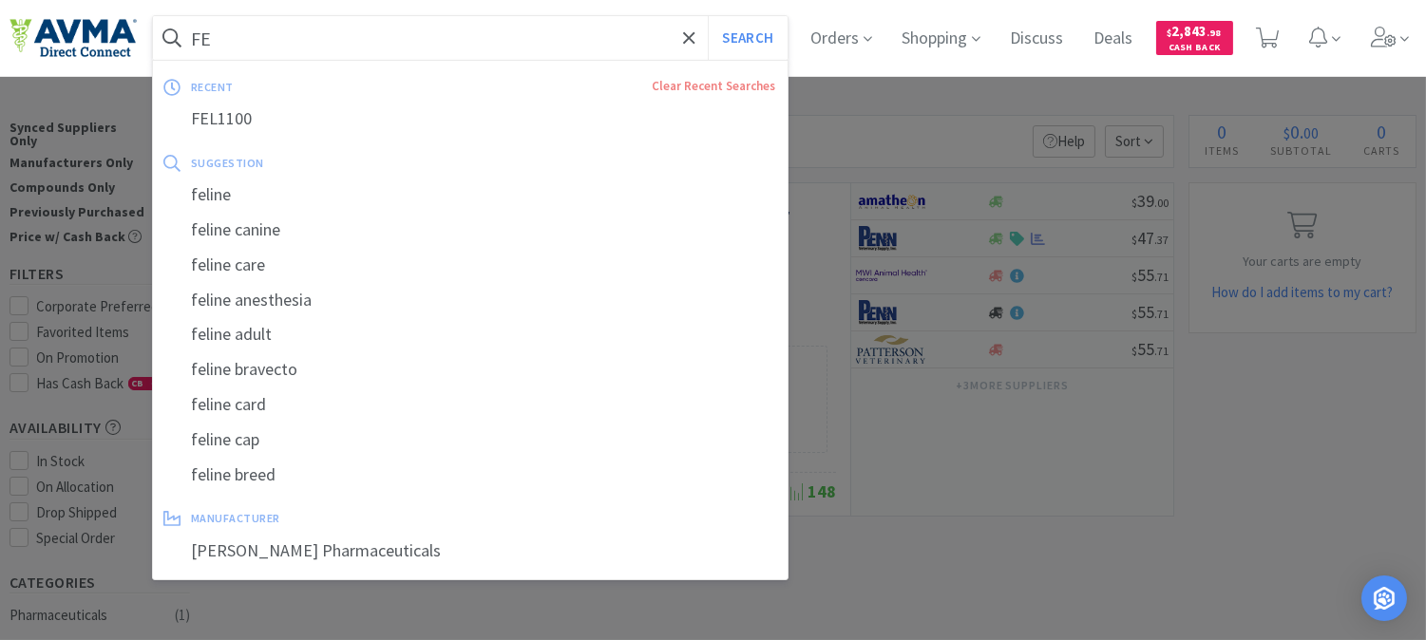
type input "F"
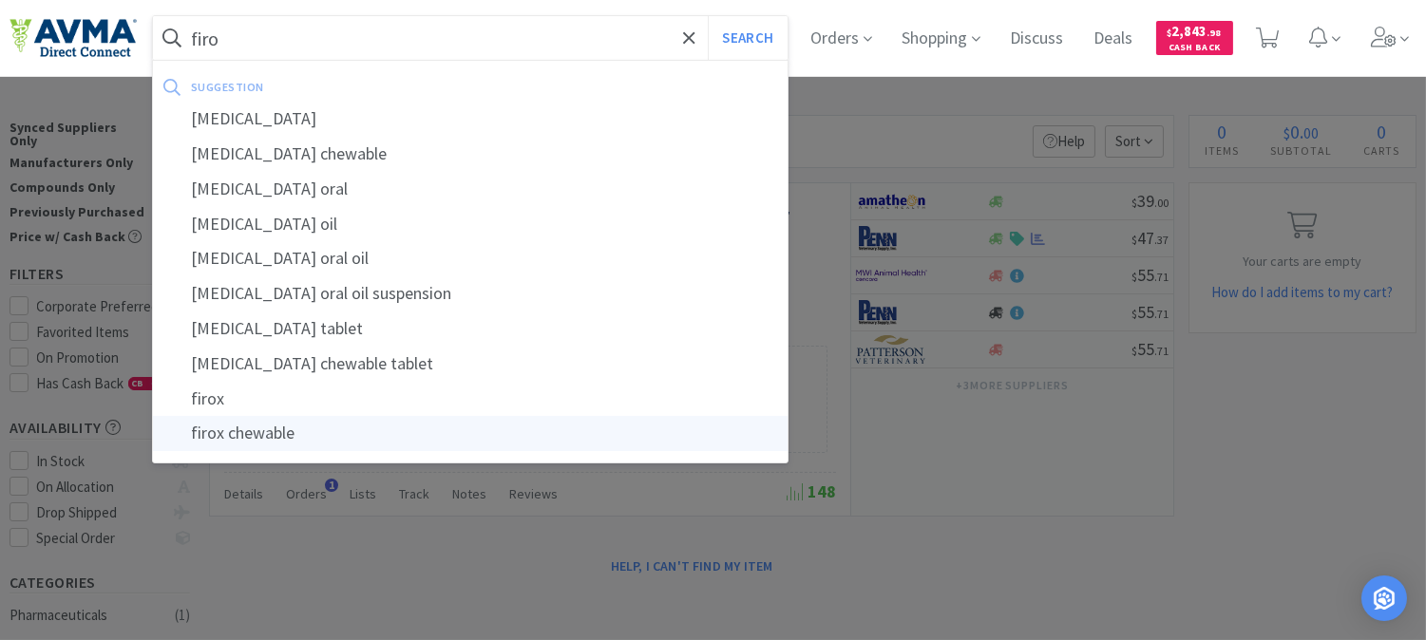
click at [220, 434] on div "firox chewable" at bounding box center [470, 433] width 634 height 35
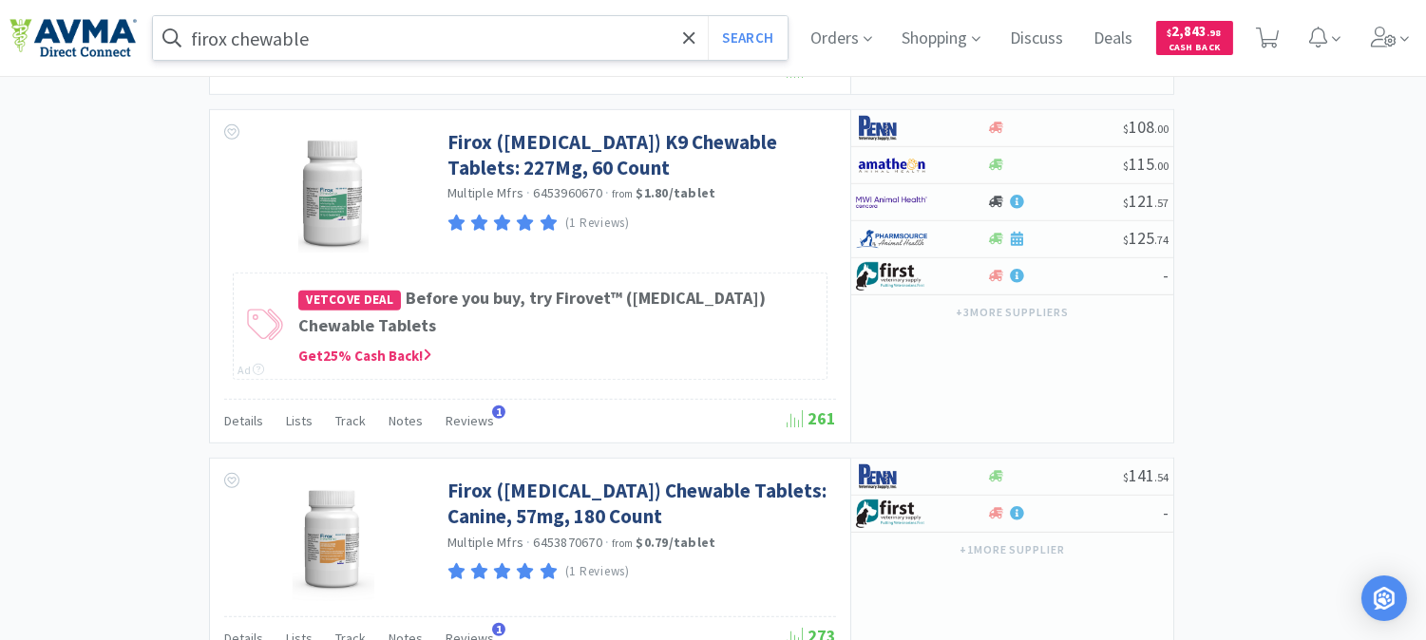
scroll to position [1843, 0]
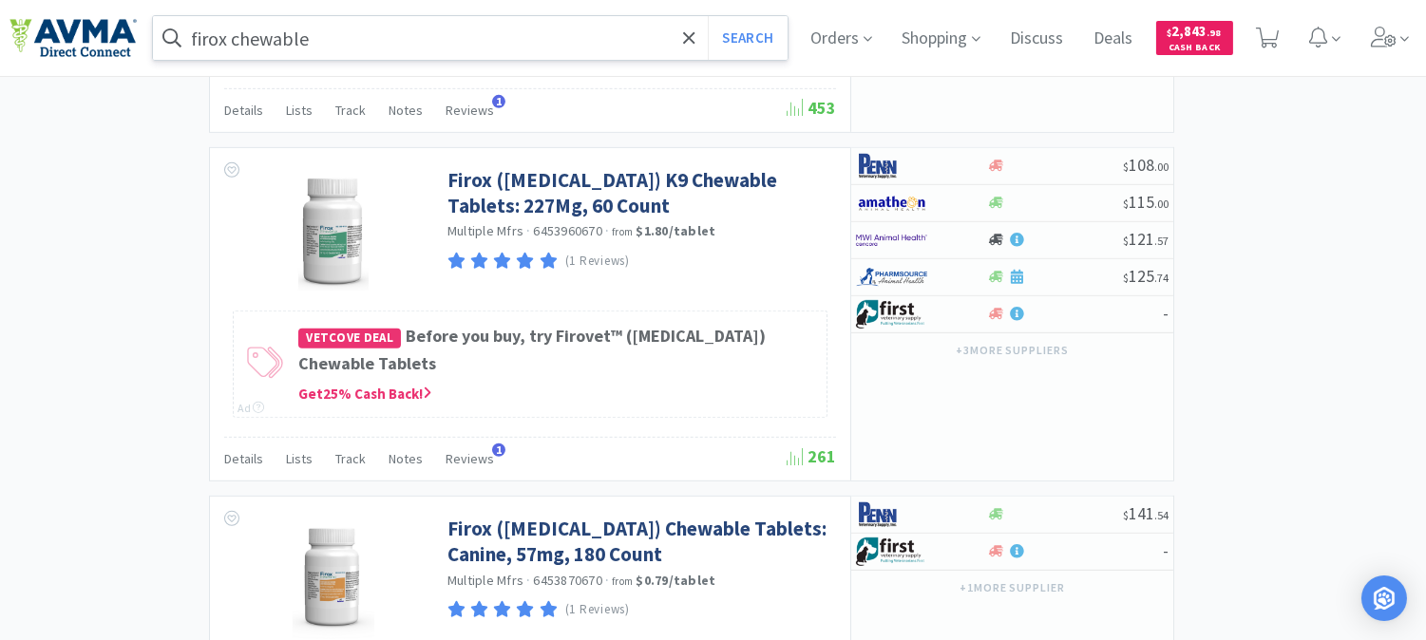
click at [402, 38] on input "firox chewable" at bounding box center [470, 38] width 634 height 44
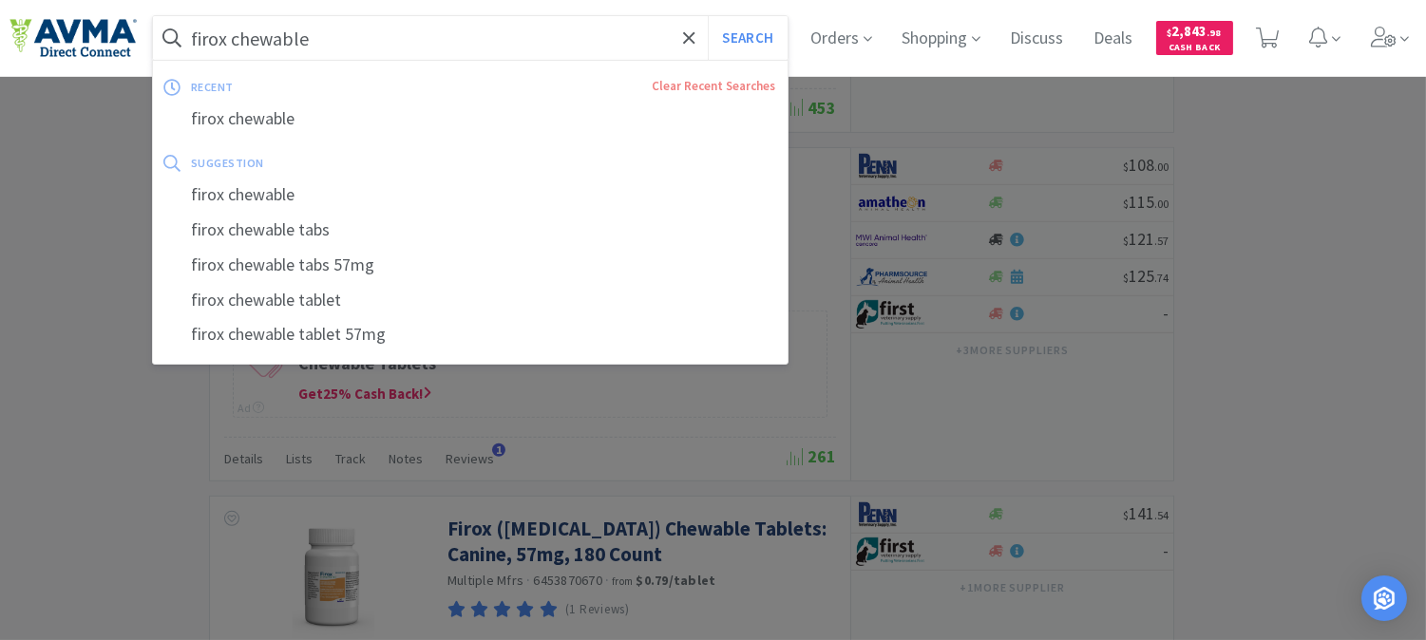
paste input "124342"
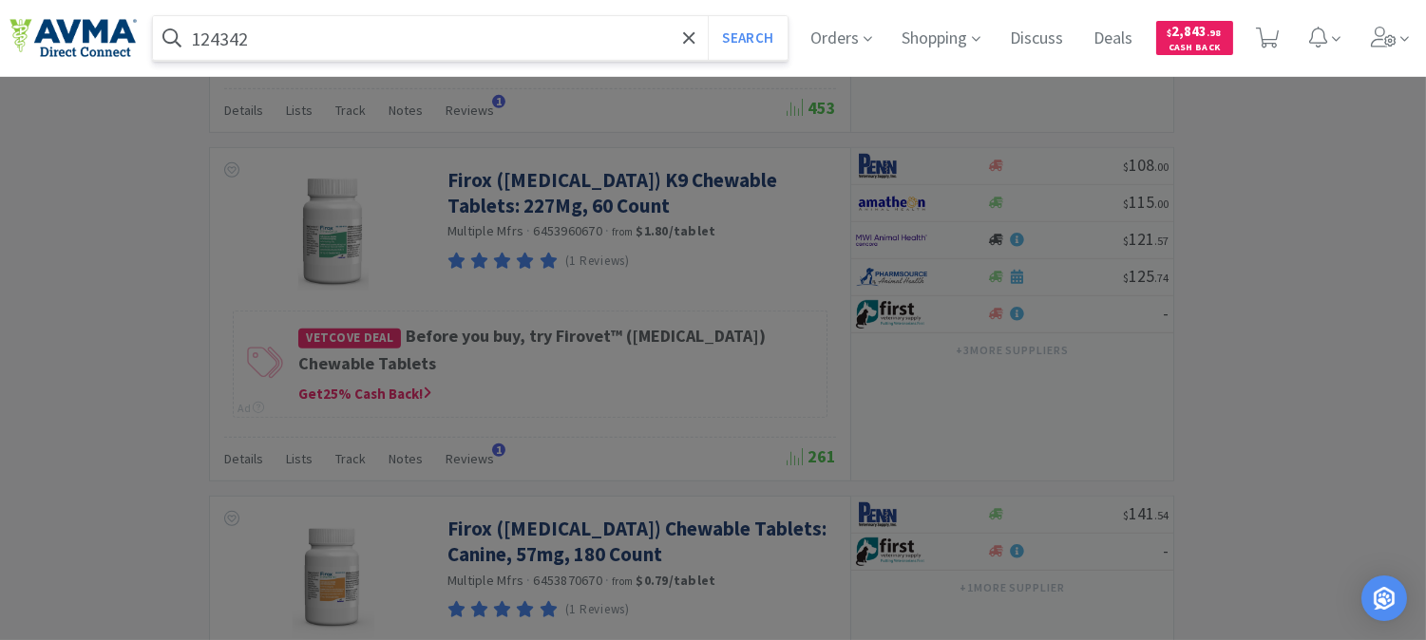
type input "124342"
click at [708, 16] on button "Search" at bounding box center [747, 38] width 79 height 44
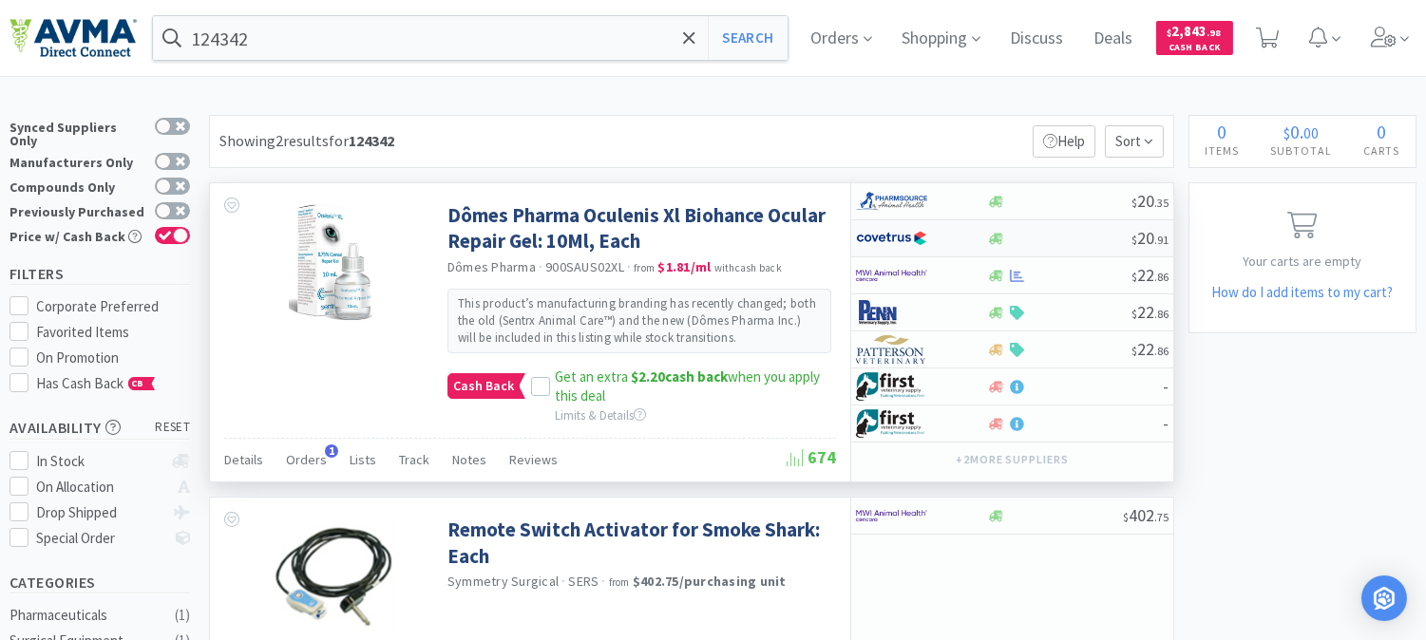
click at [894, 234] on img at bounding box center [891, 238] width 71 height 28
select select "1"
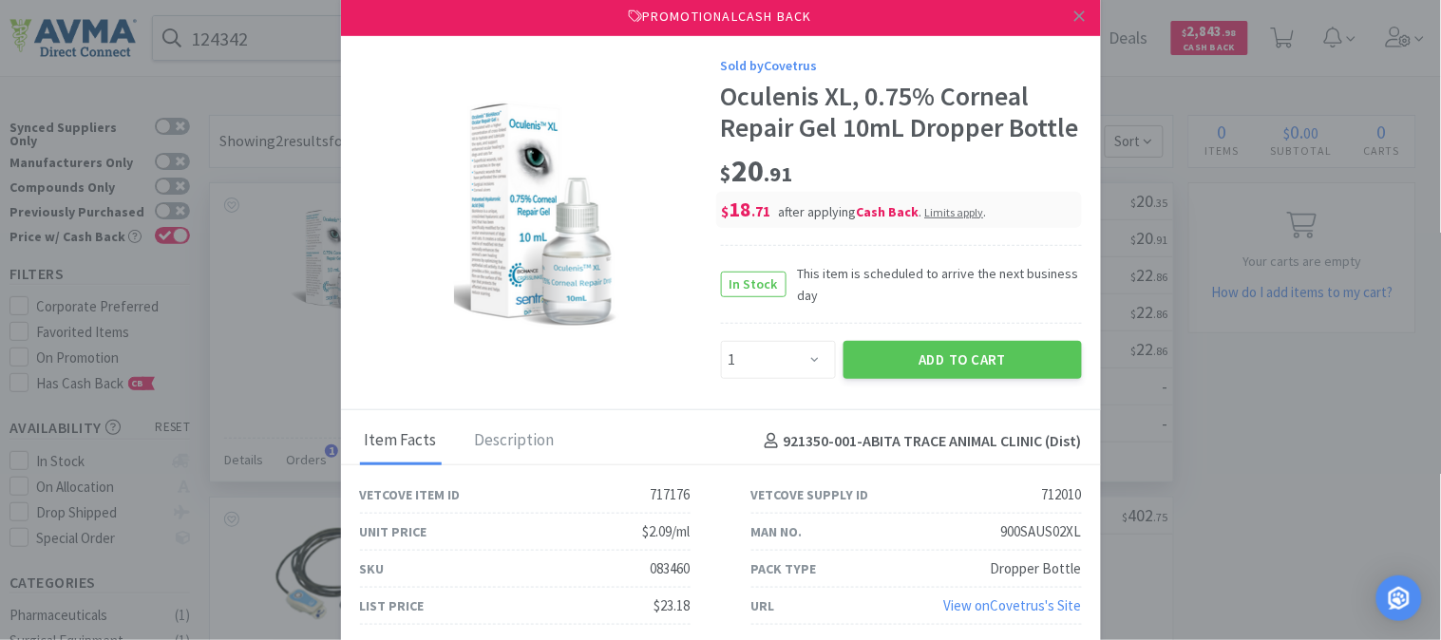
click at [663, 568] on div "083460" at bounding box center [671, 568] width 40 height 23
copy div "083460"
click at [1078, 14] on icon at bounding box center [1079, 15] width 10 height 10
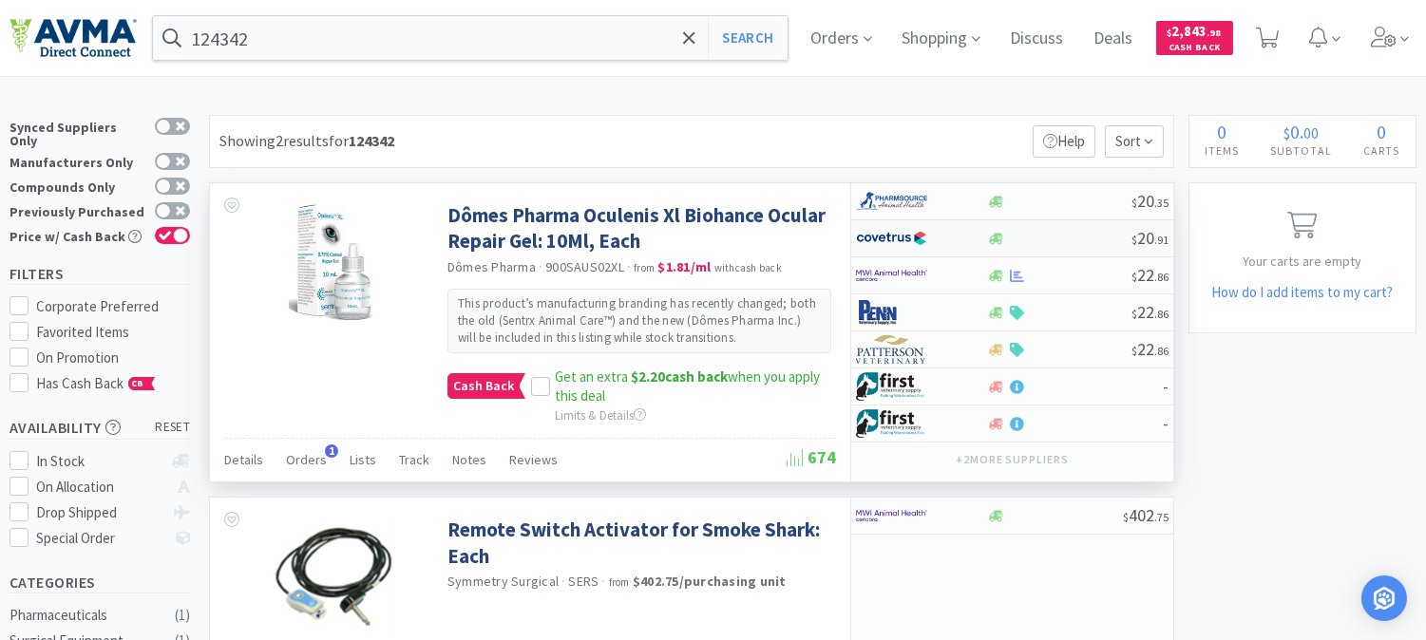
click at [917, 240] on img at bounding box center [891, 238] width 71 height 28
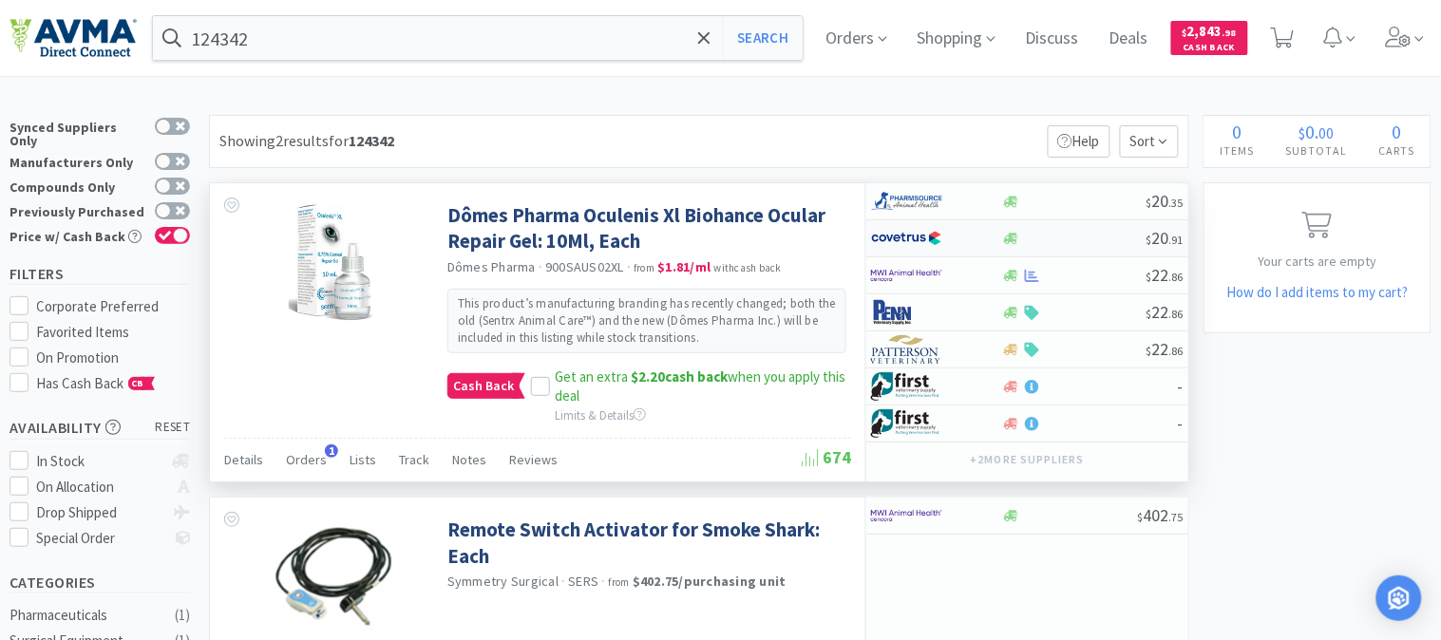
select select "1"
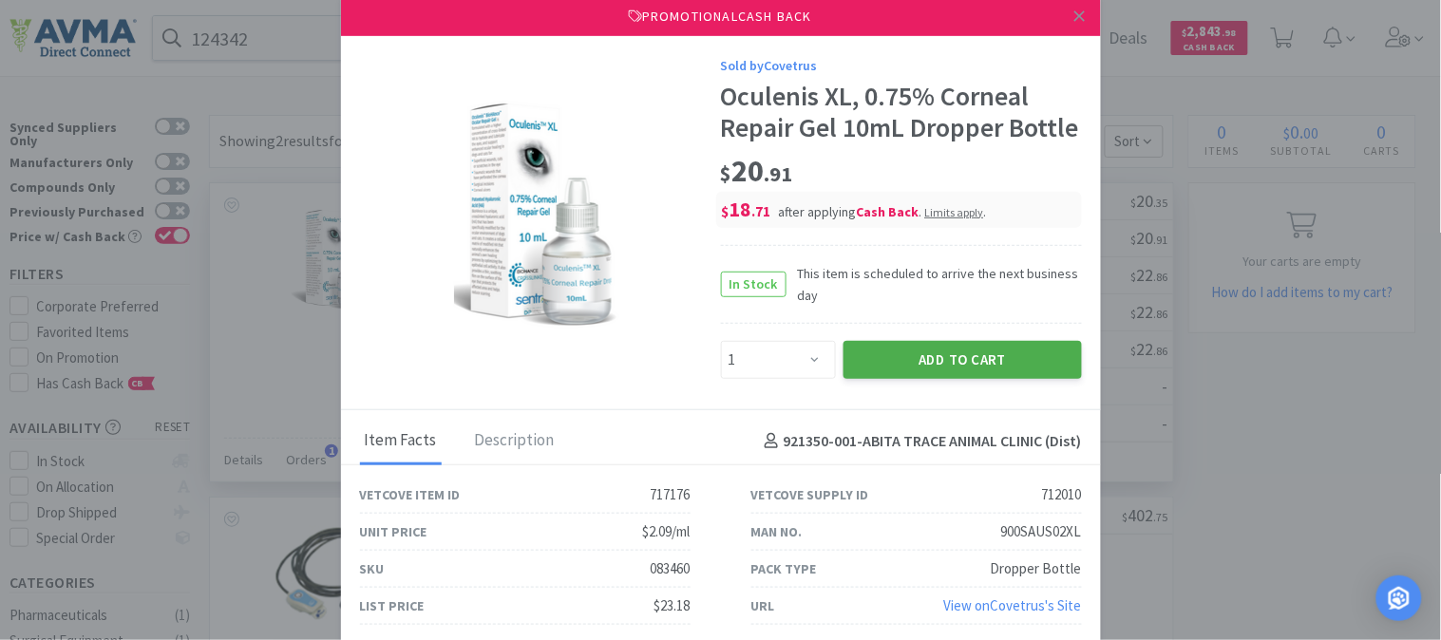
click at [988, 349] on button "Add to Cart" at bounding box center [962, 360] width 238 height 38
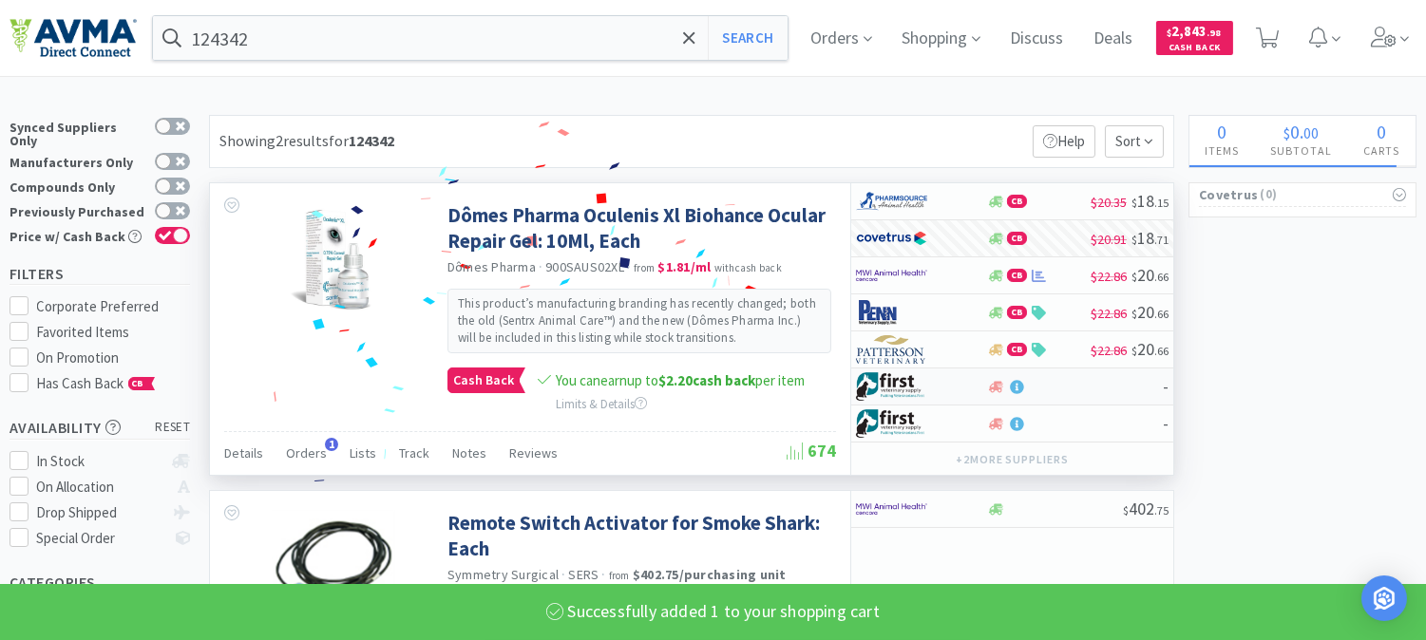
select select "1"
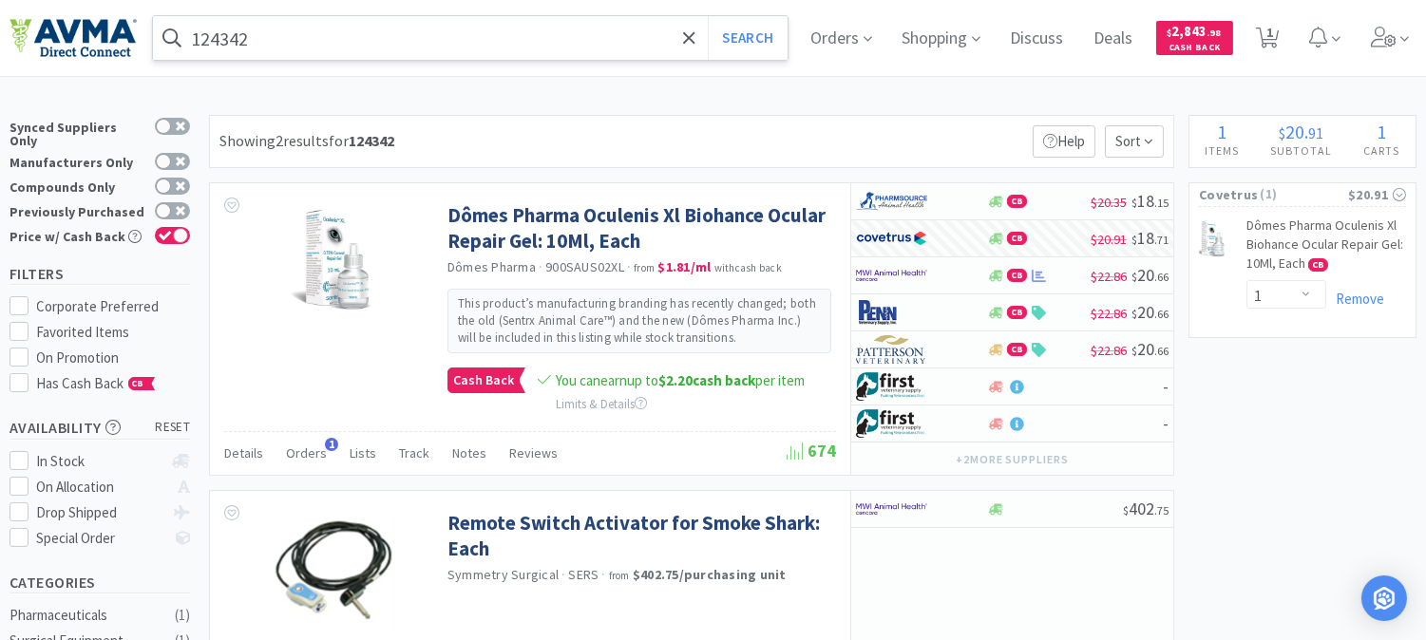
click at [280, 43] on input "124342" at bounding box center [470, 38] width 634 height 44
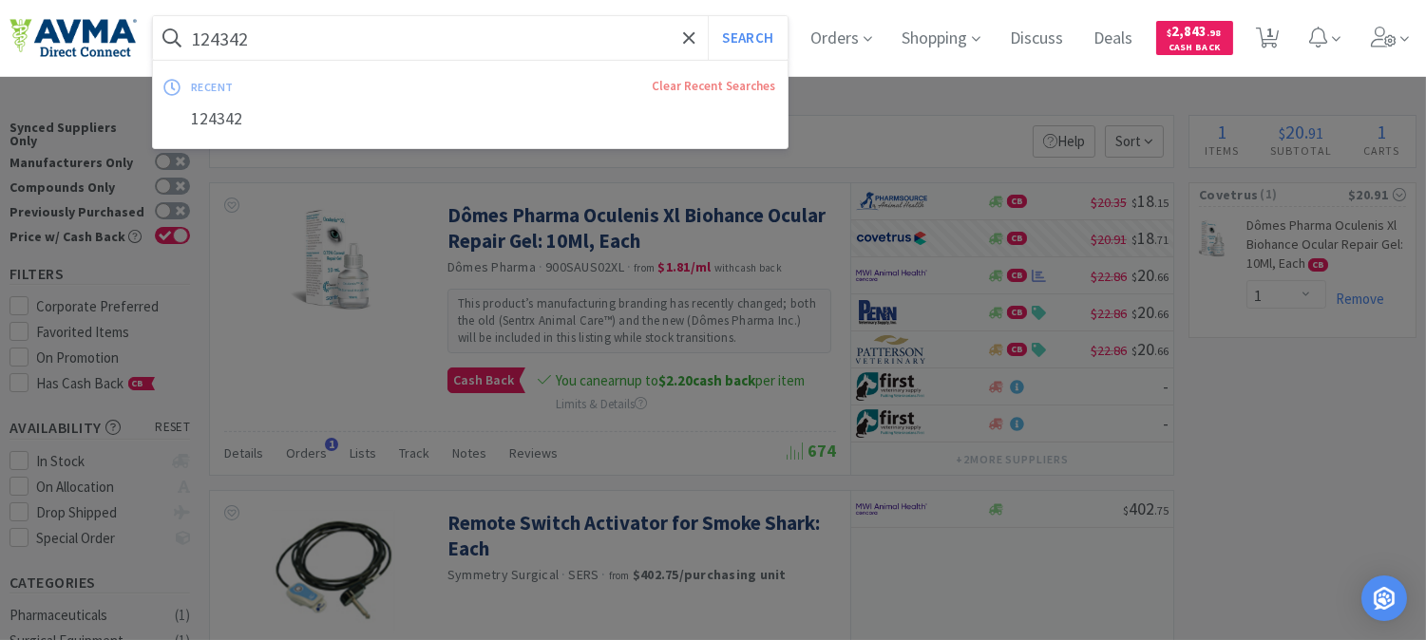
paste input "200304"
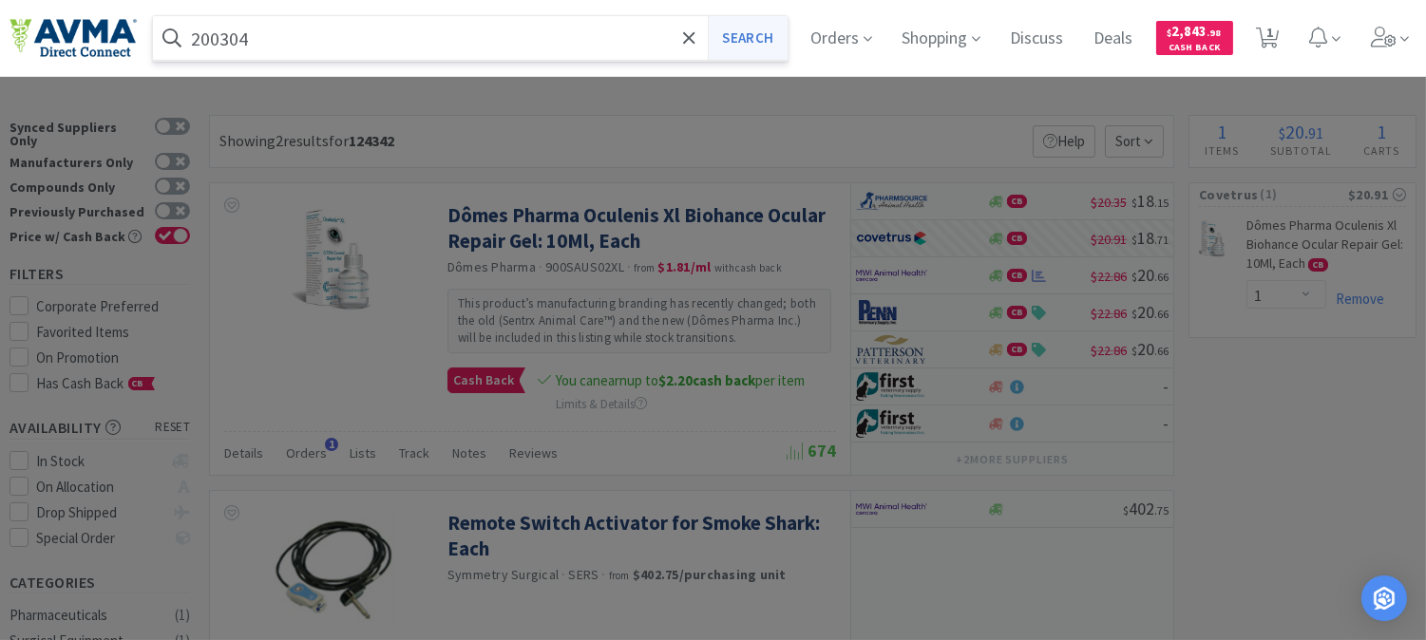
click at [748, 33] on button "Search" at bounding box center [747, 38] width 79 height 44
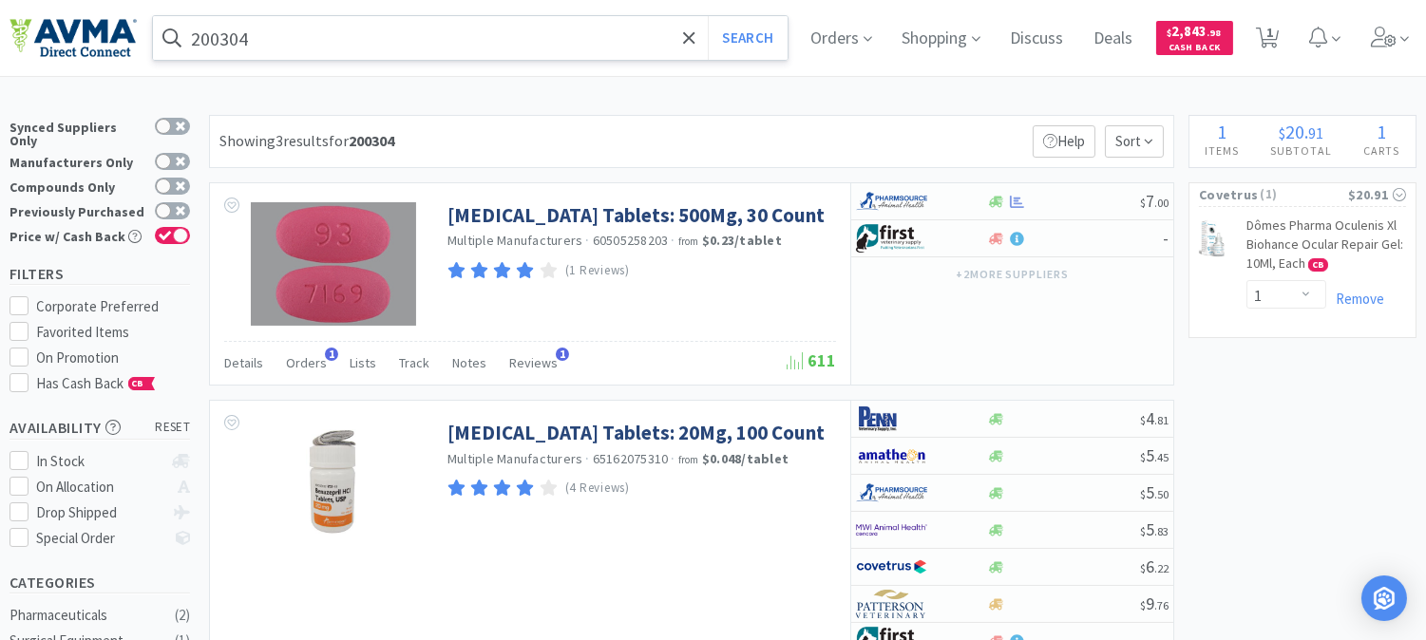
click at [231, 42] on input "200304" at bounding box center [470, 38] width 634 height 44
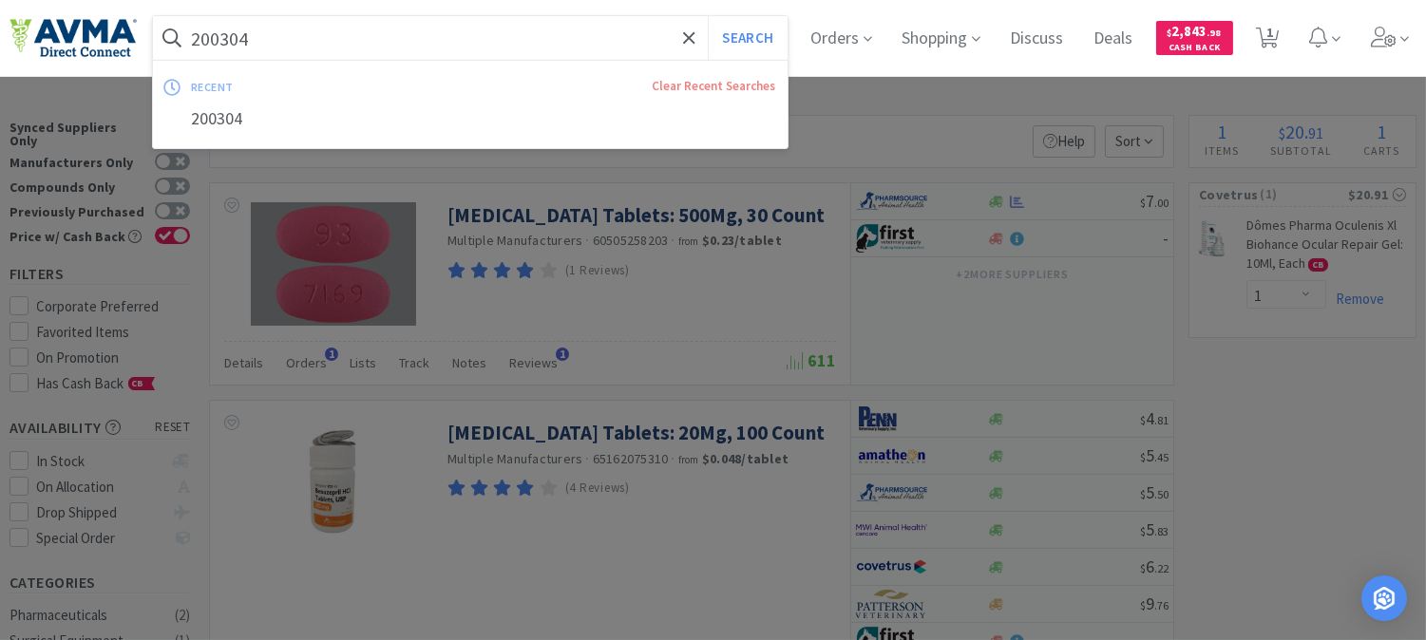
paste input "902889"
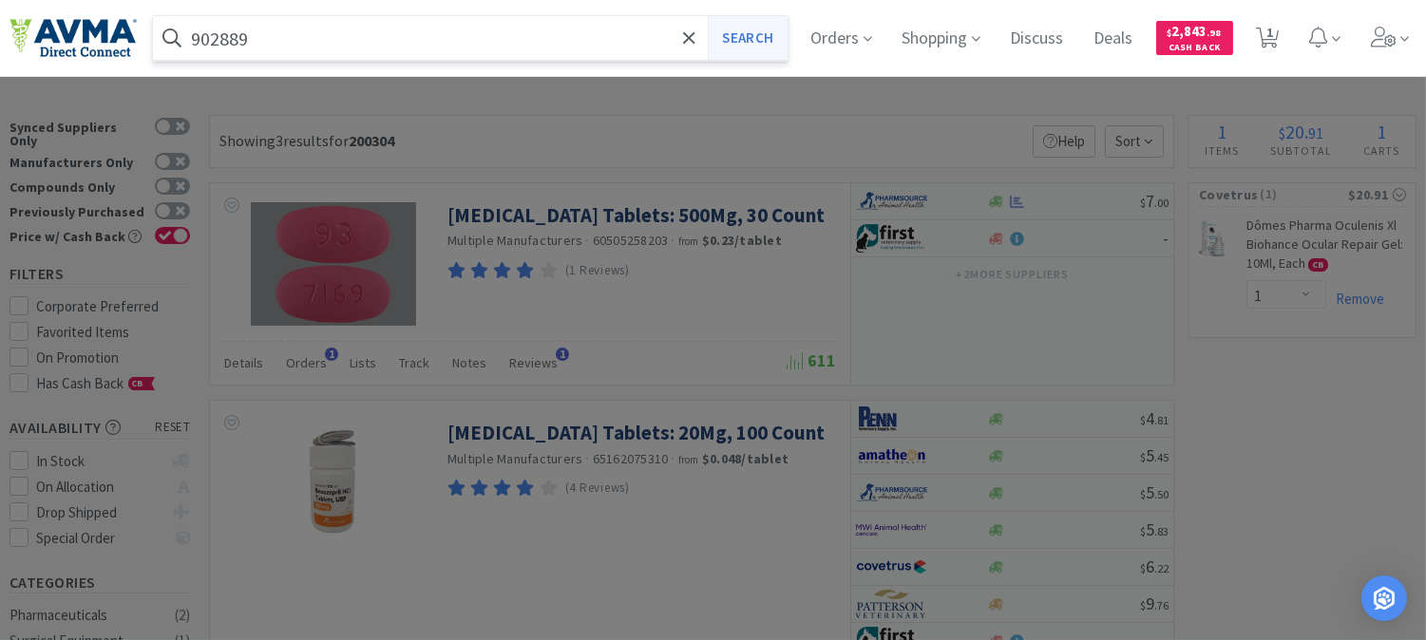
click at [744, 31] on button "Search" at bounding box center [747, 38] width 79 height 44
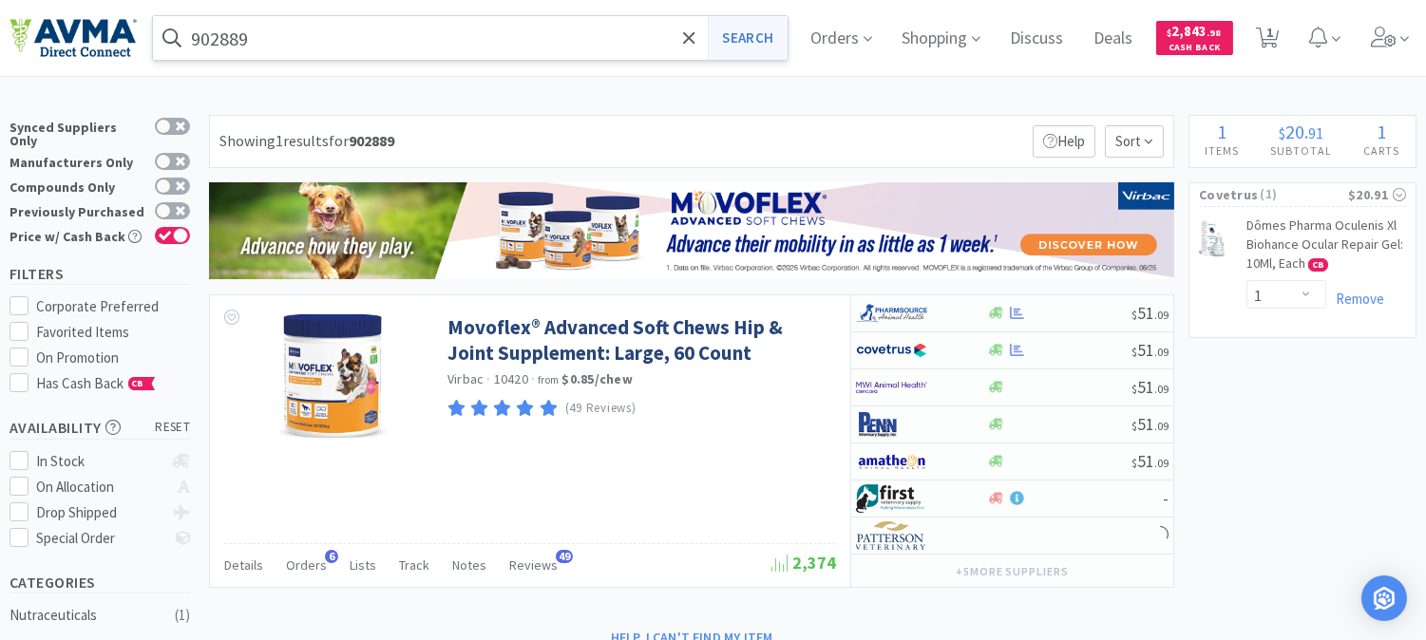
scroll to position [105, 0]
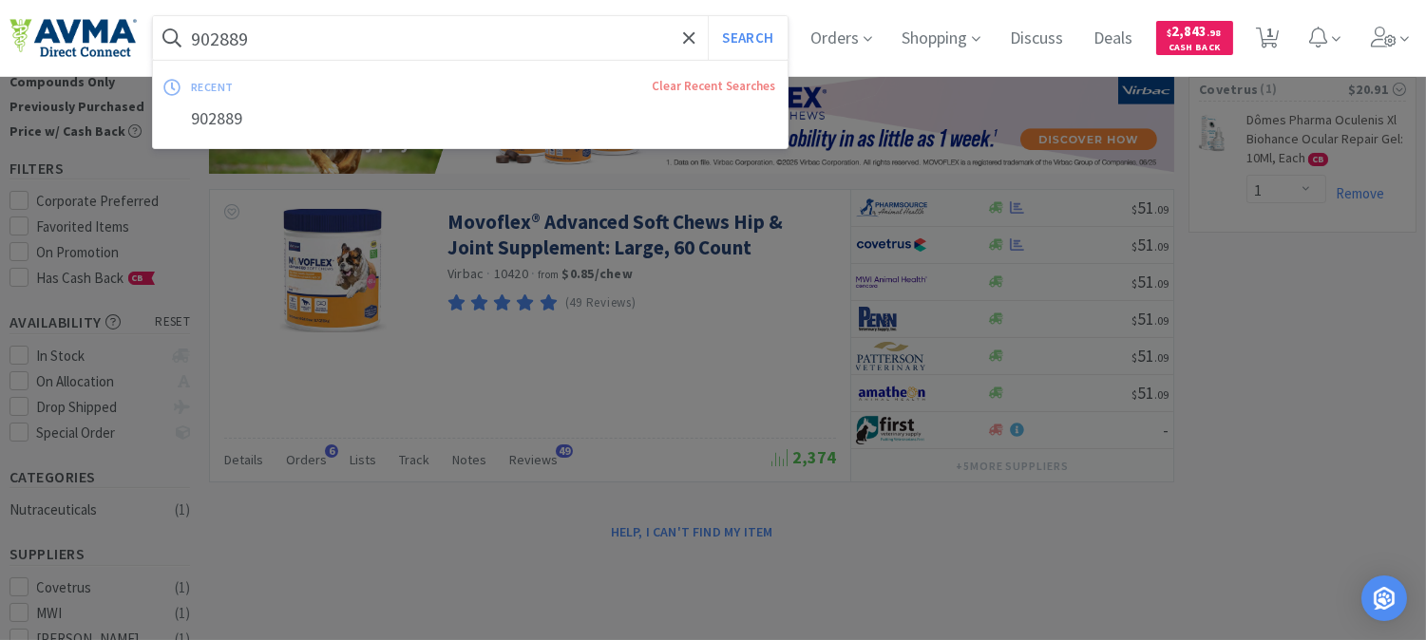
click at [245, 34] on input "902889" at bounding box center [470, 38] width 634 height 44
paste input "OPX4292"
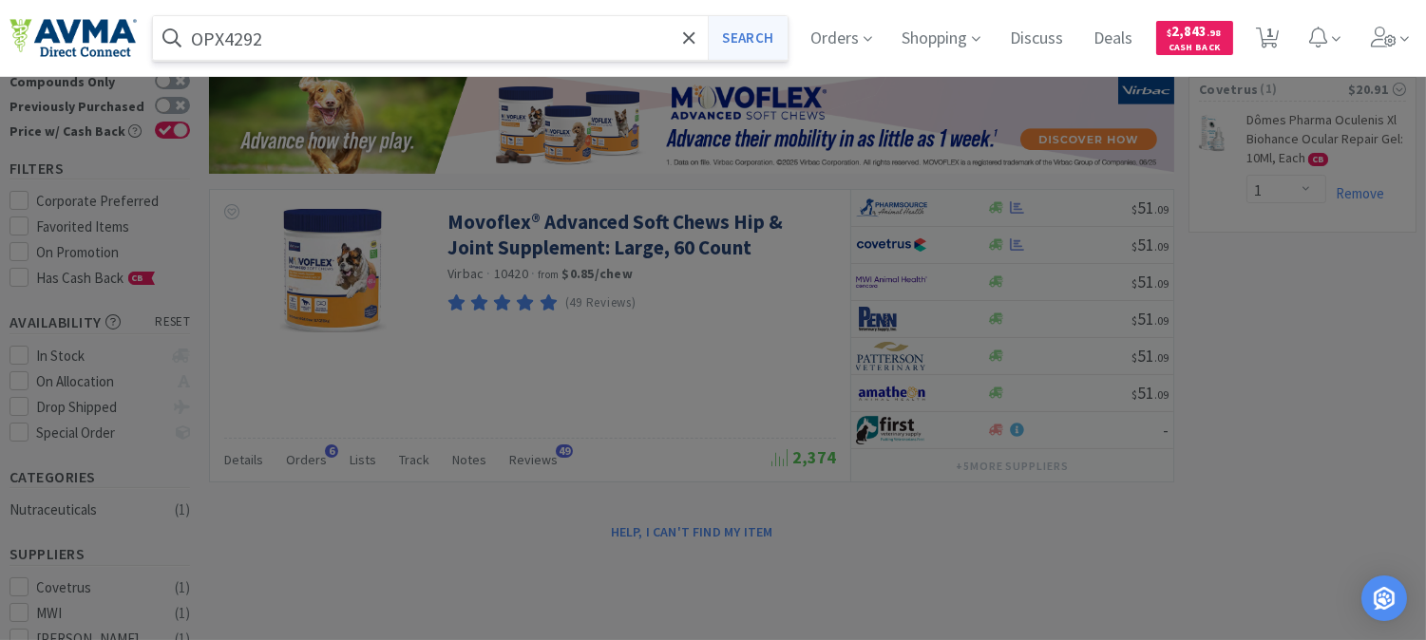
type input "OPX4292"
click at [766, 34] on button "Search" at bounding box center [747, 38] width 79 height 44
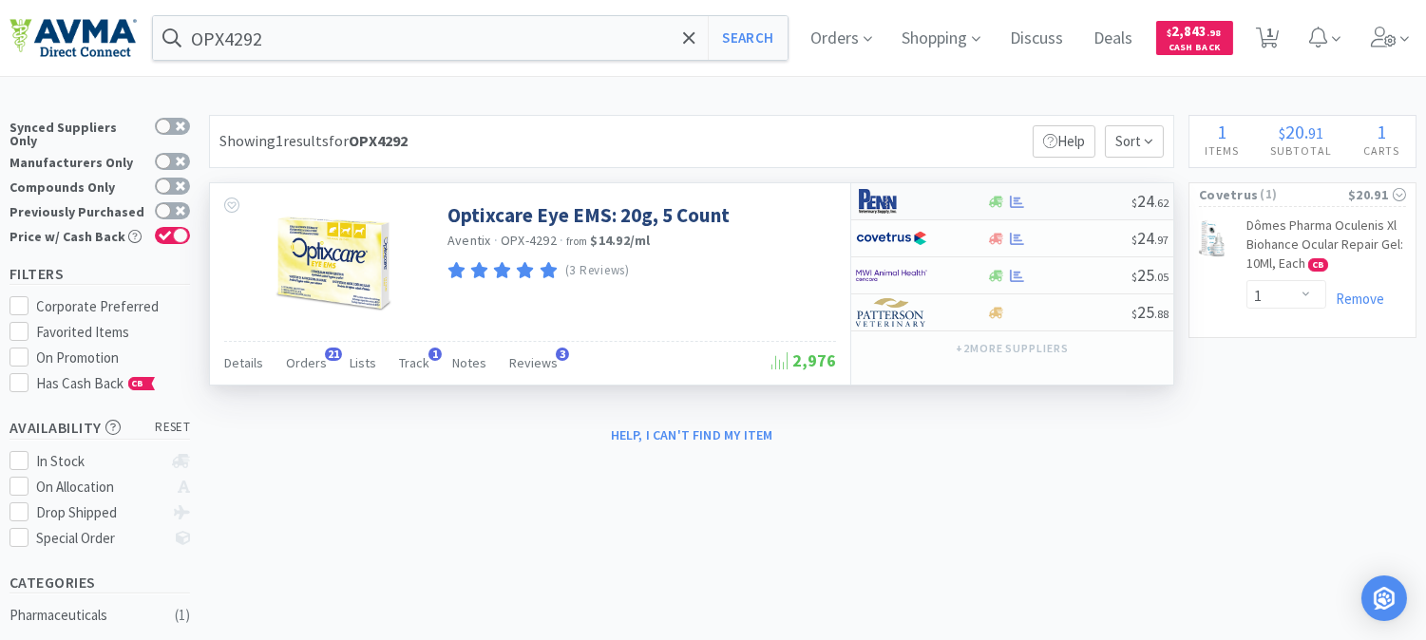
click at [881, 201] on img at bounding box center [891, 201] width 71 height 28
select select "1"
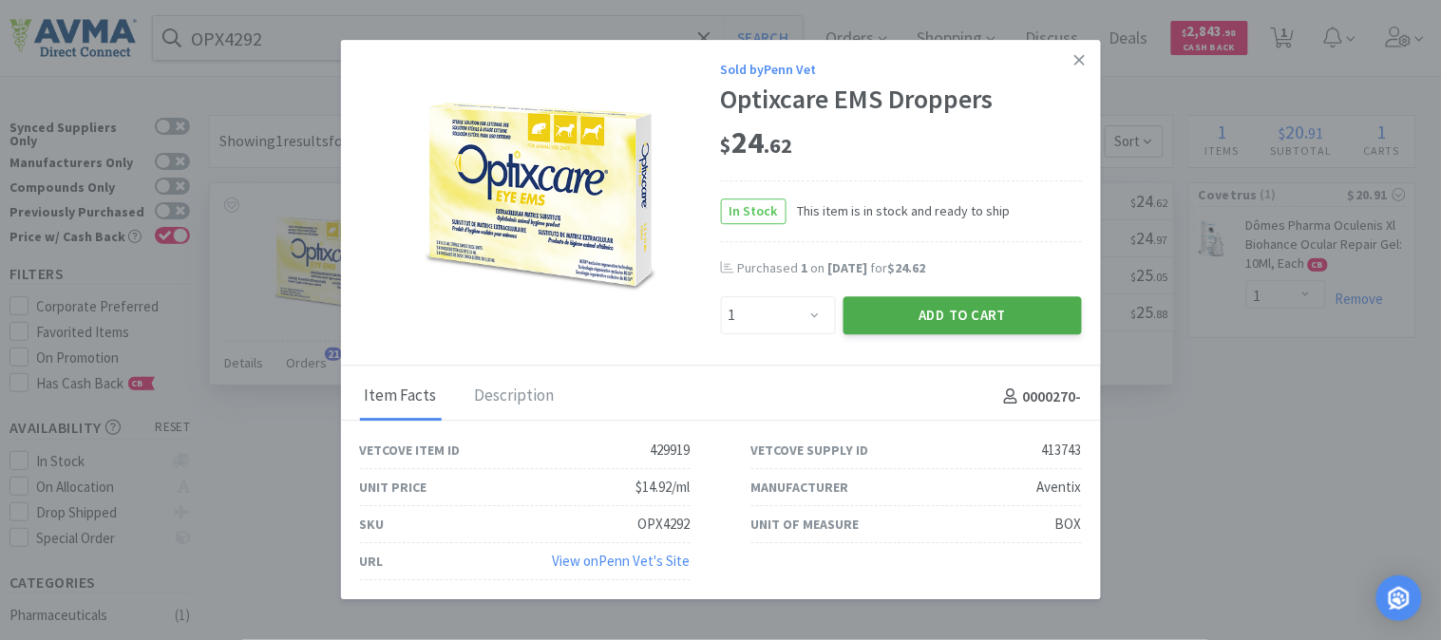
click at [988, 311] on button "Add to Cart" at bounding box center [962, 315] width 238 height 38
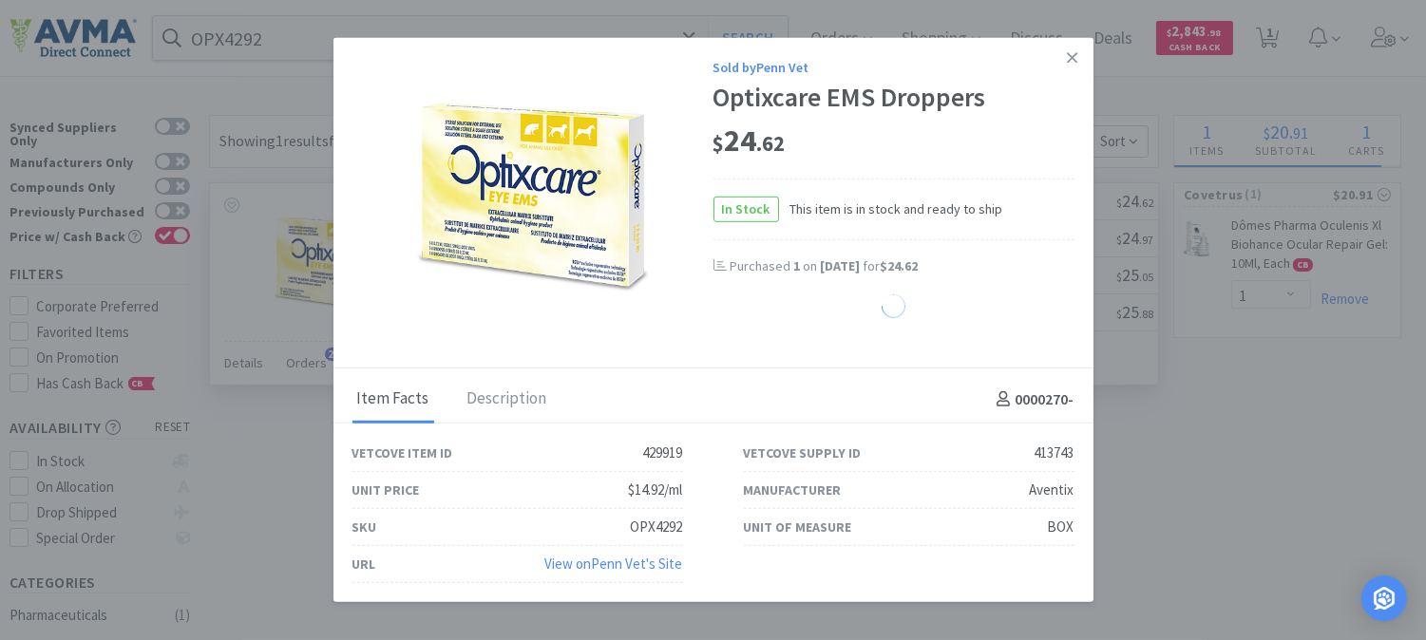
select select "1"
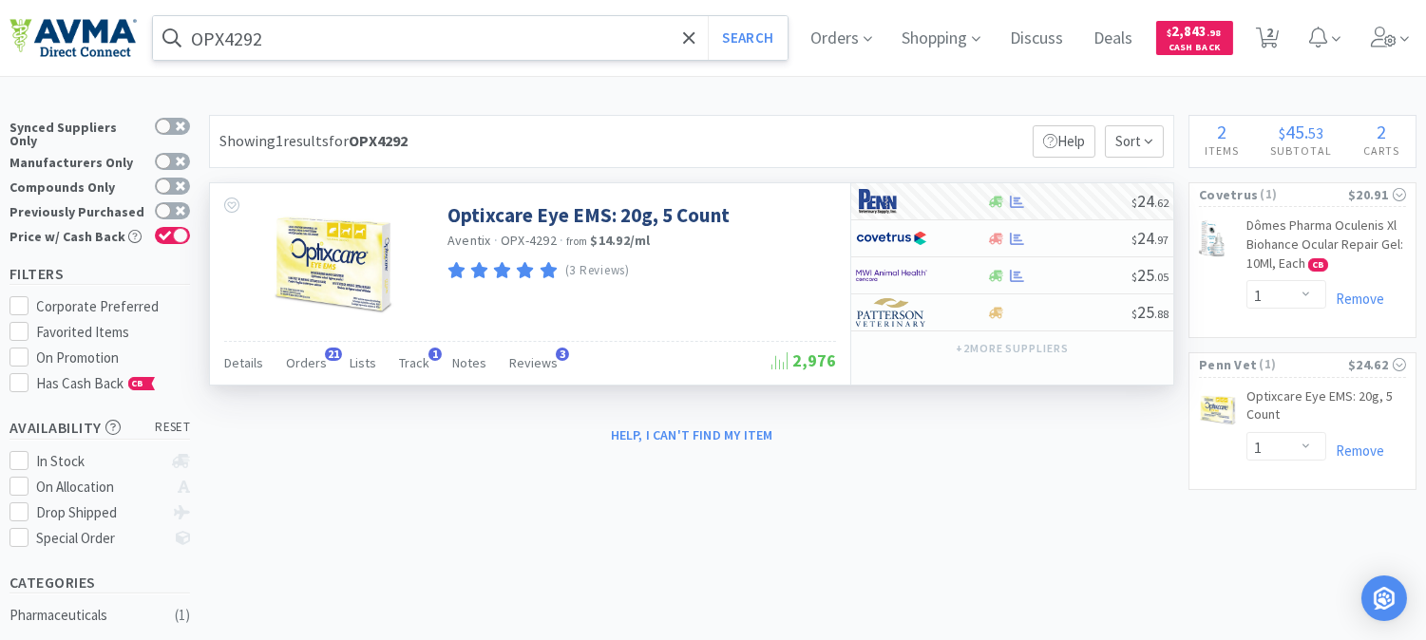
click at [338, 44] on input "OPX4292" at bounding box center [470, 38] width 634 height 44
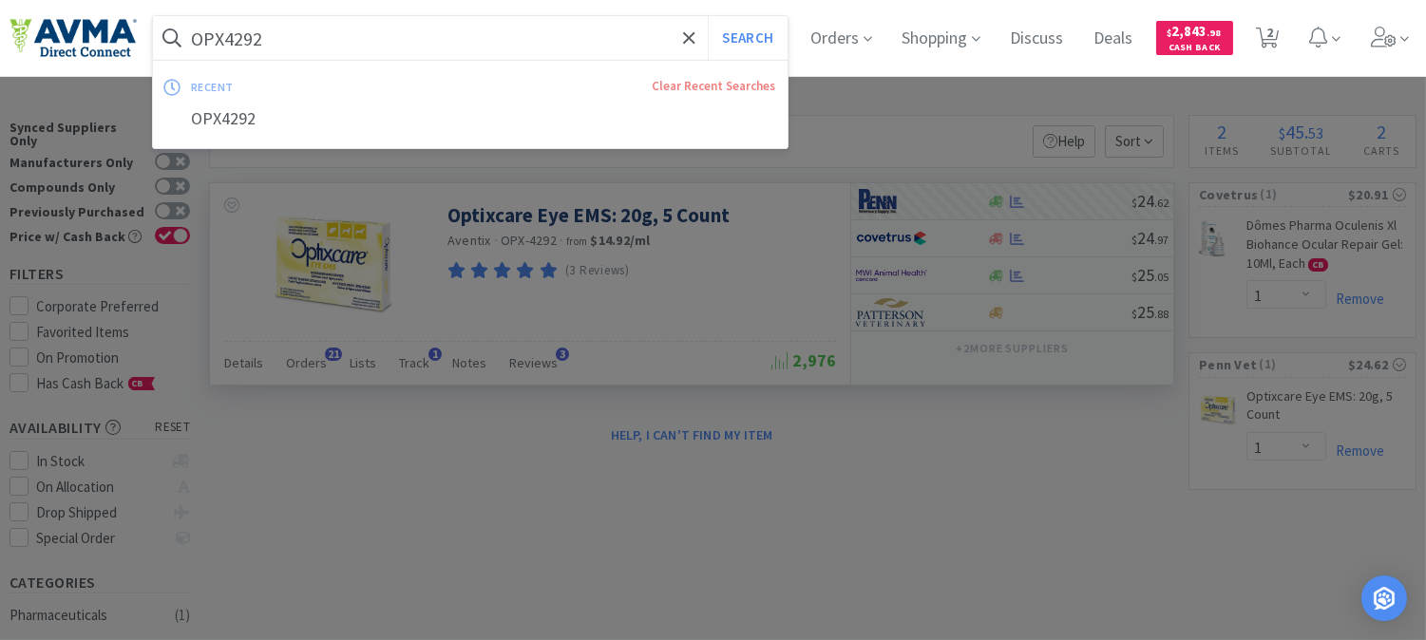
paste input "FFACL120"
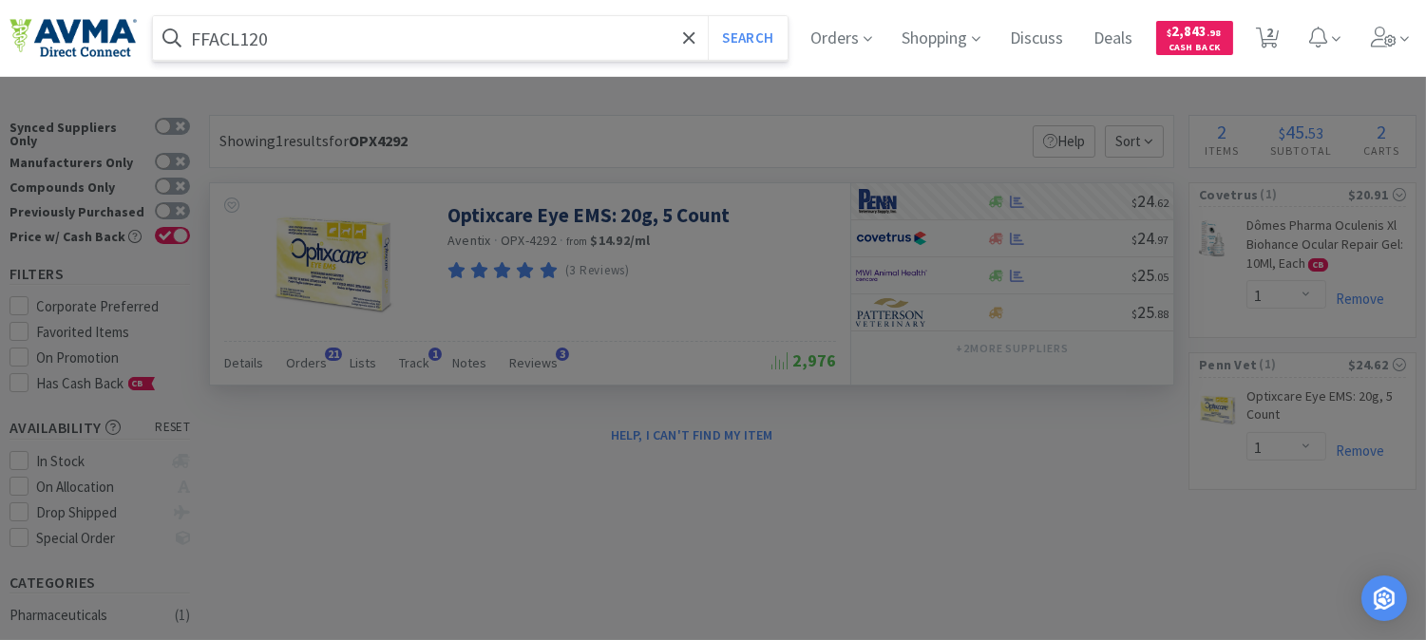
type input "FFACL120"
click at [708, 16] on button "Search" at bounding box center [747, 38] width 79 height 44
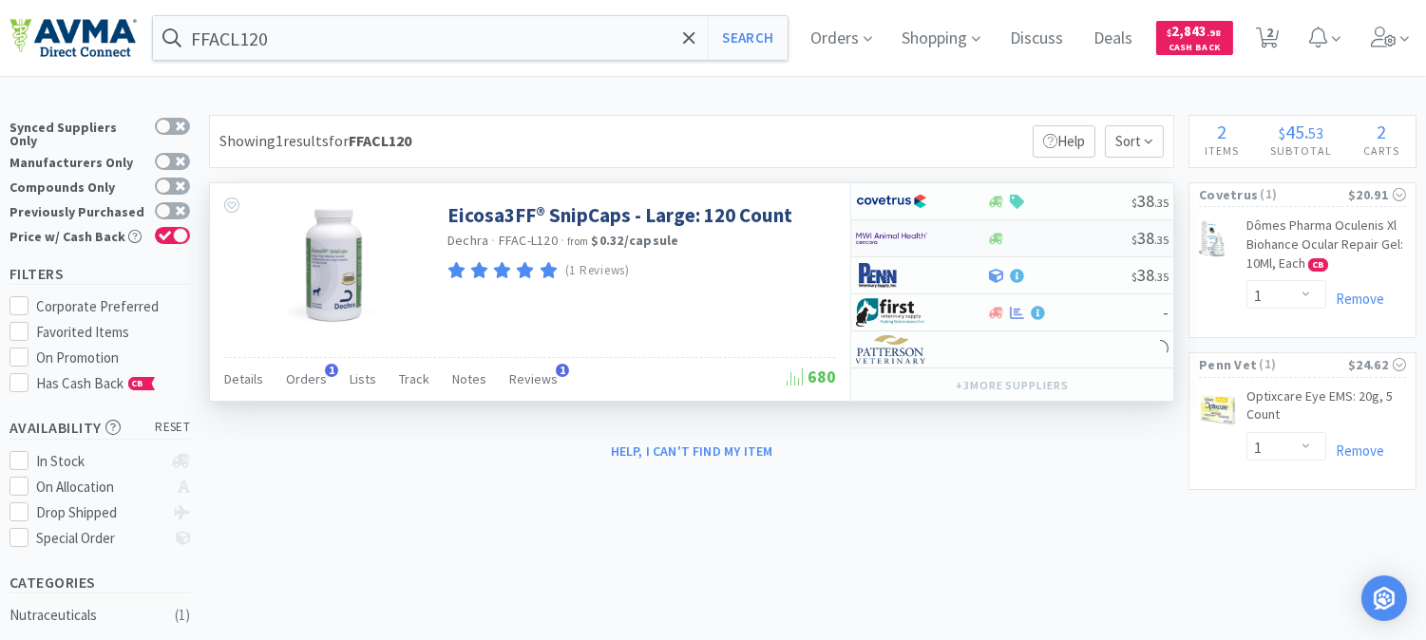
click at [903, 241] on img at bounding box center [891, 238] width 71 height 28
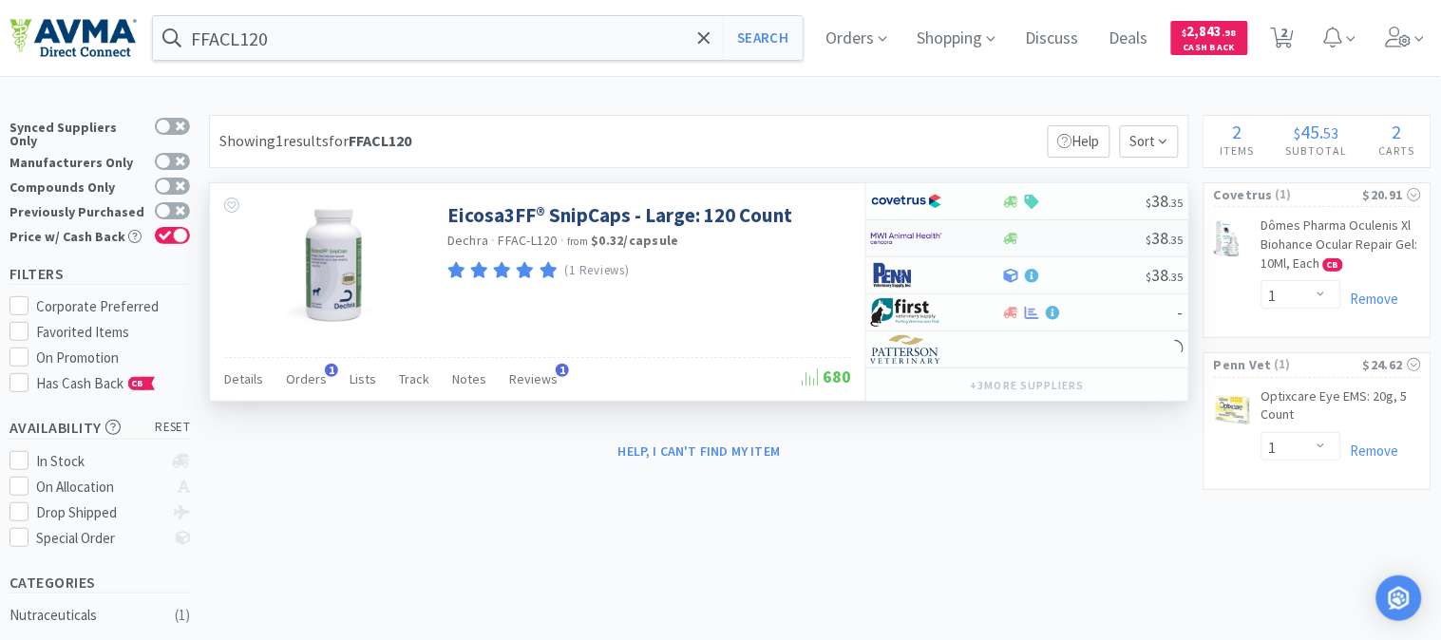
select select "1"
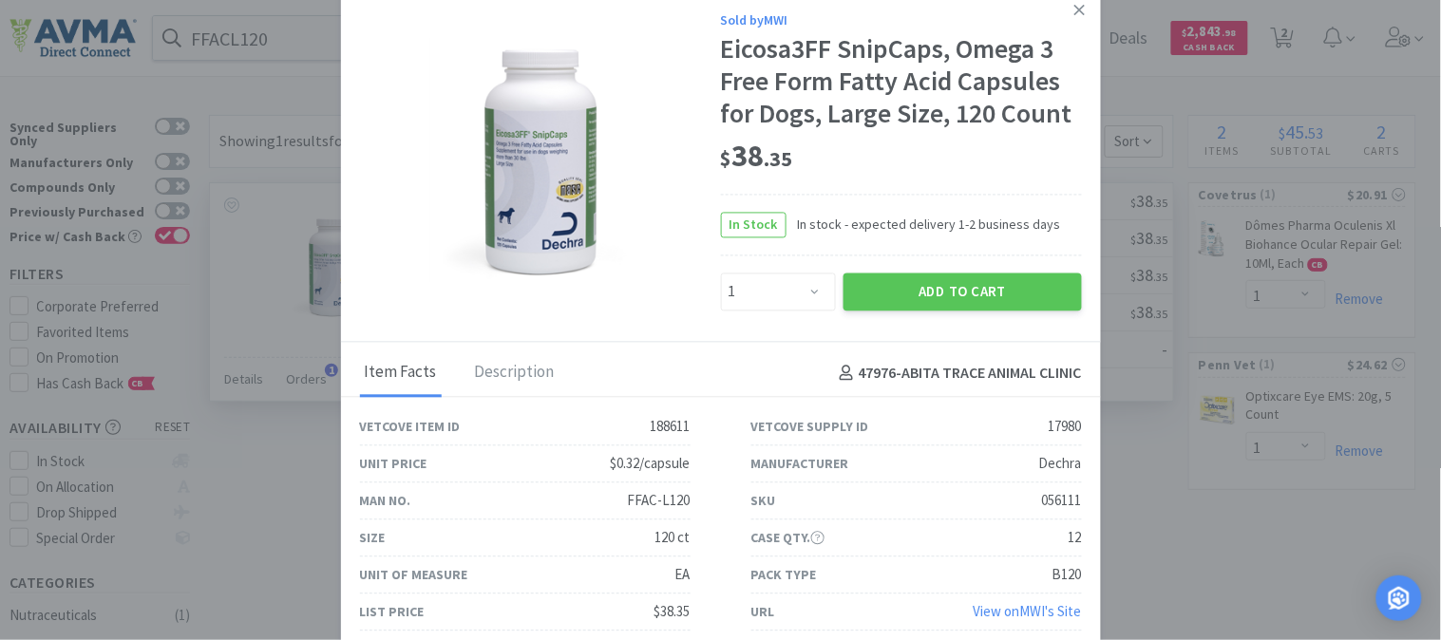
click at [1055, 501] on div "056111" at bounding box center [1062, 500] width 40 height 23
copy div "056111"
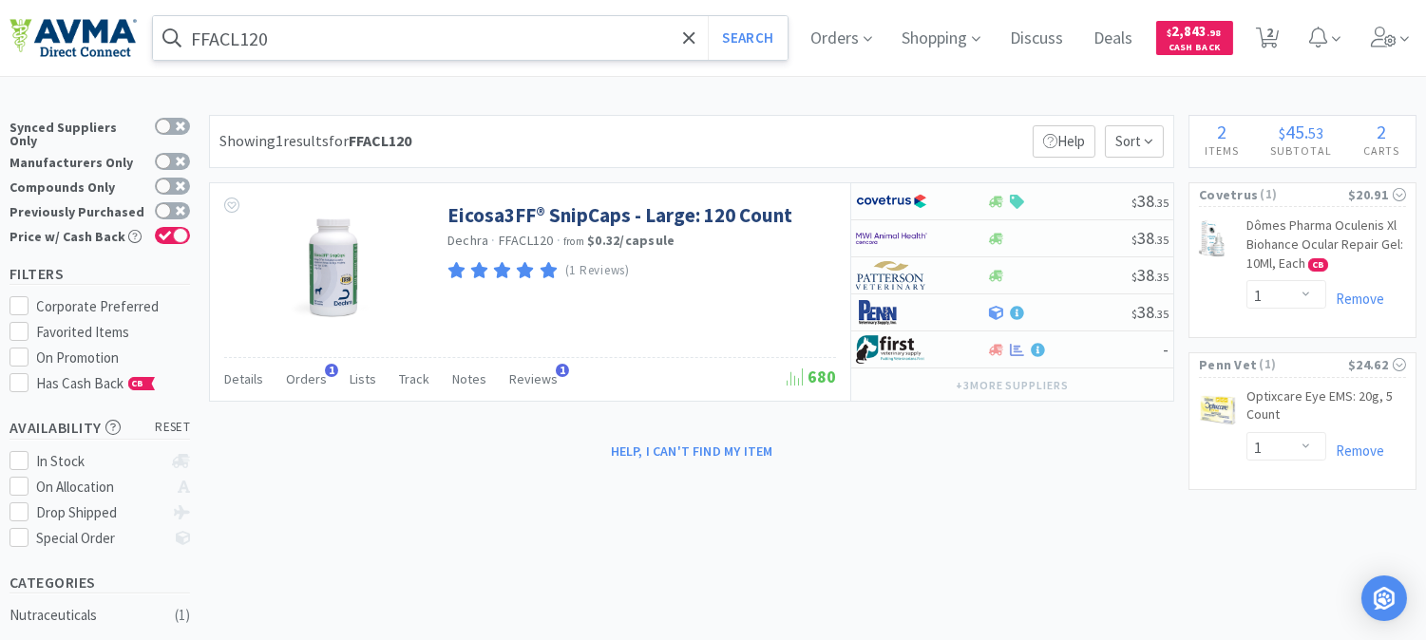
click at [363, 20] on input "FFACL120" at bounding box center [470, 38] width 634 height 44
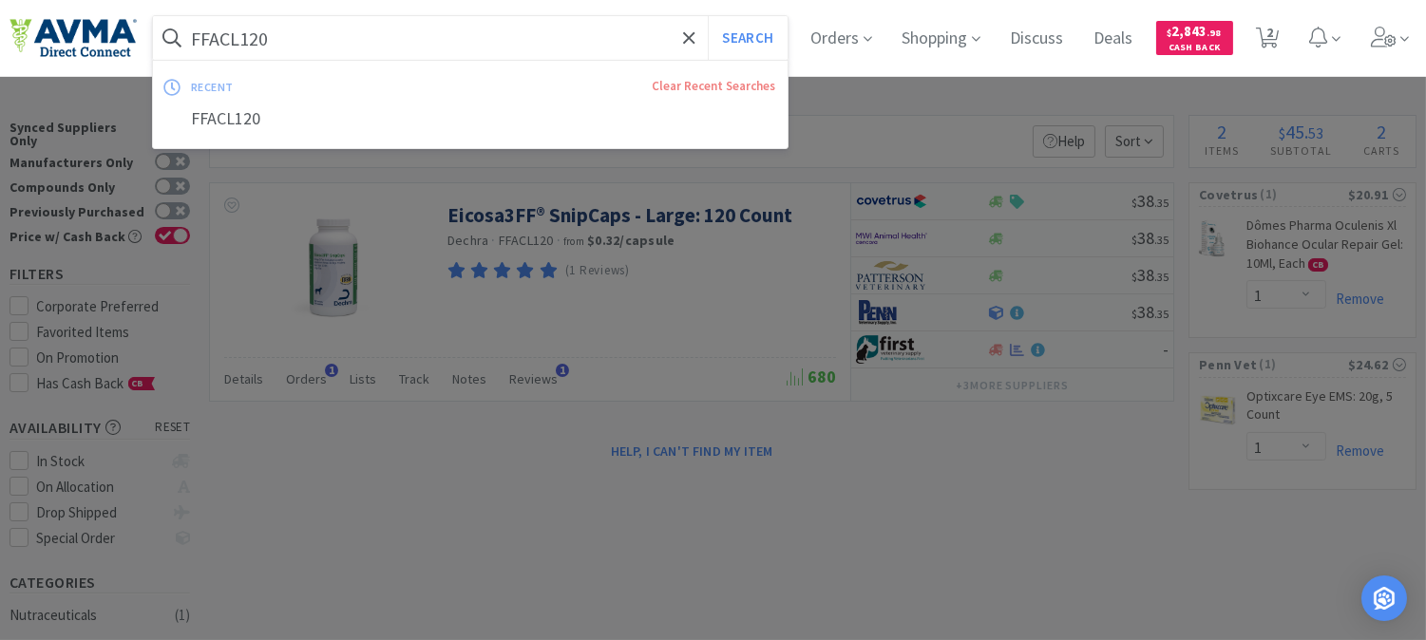
paste input "12786"
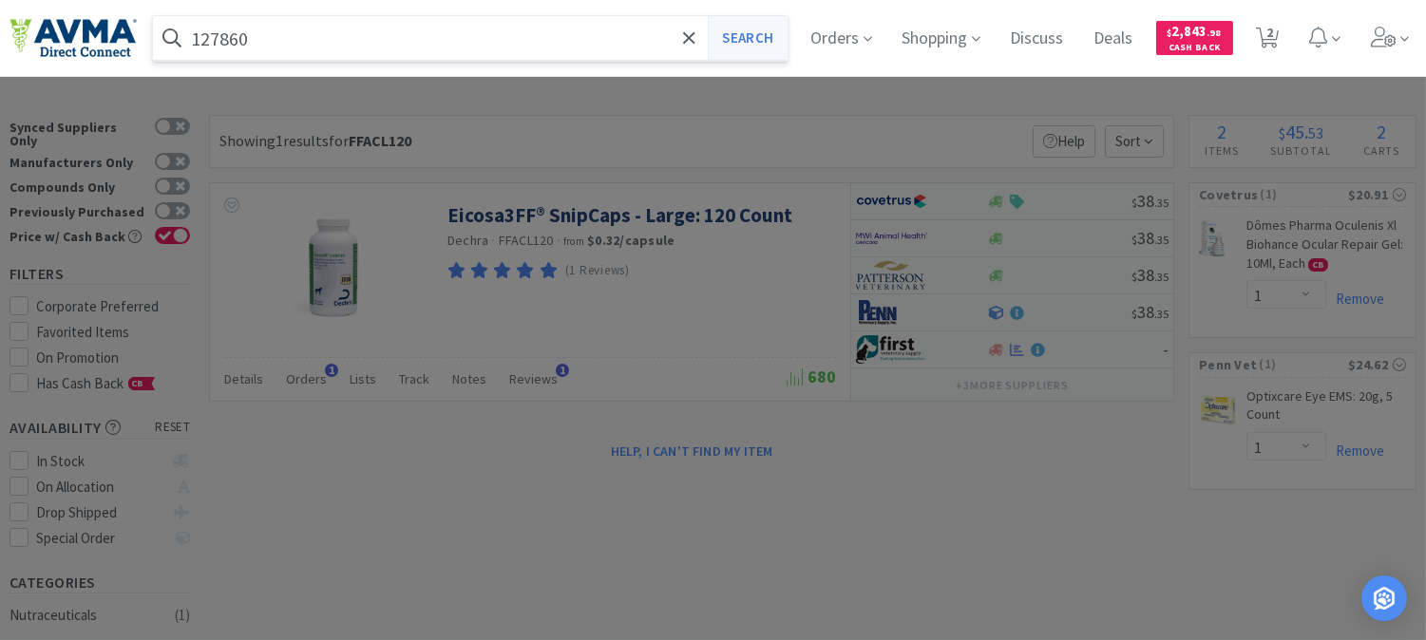
click at [764, 40] on button "Search" at bounding box center [747, 38] width 79 height 44
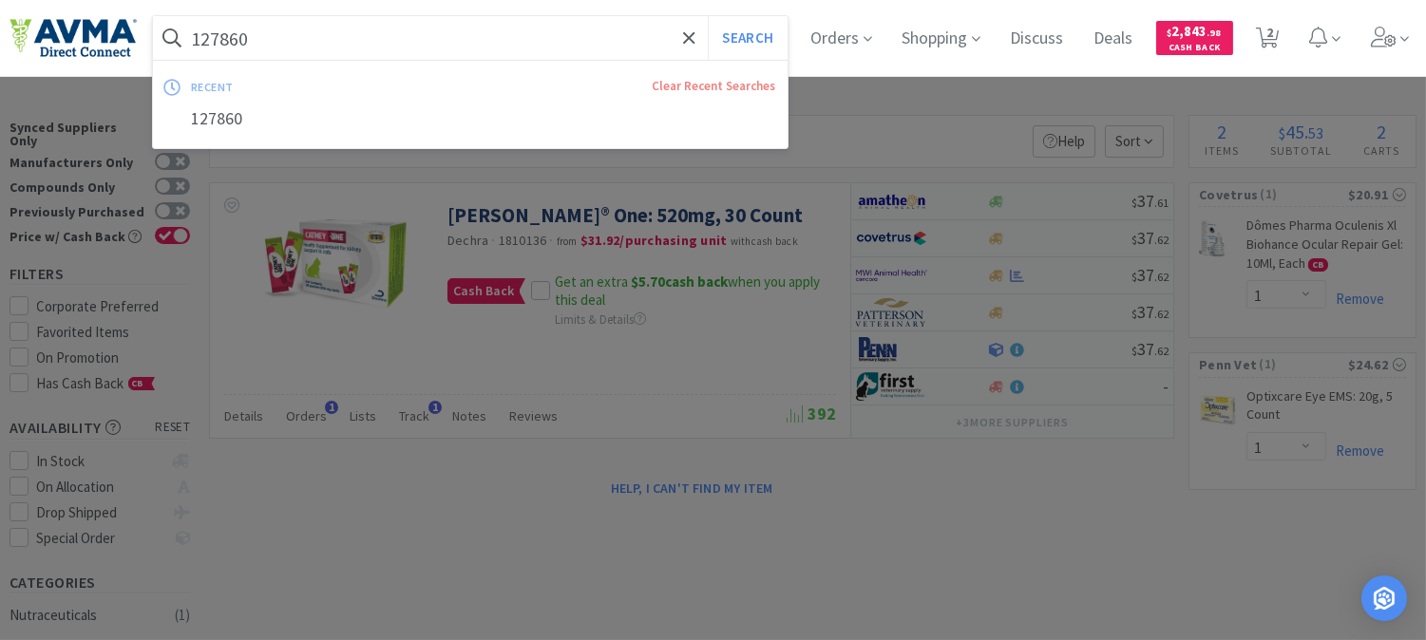
click at [383, 38] on input "127860" at bounding box center [470, 38] width 634 height 44
paste input "DO-OS"
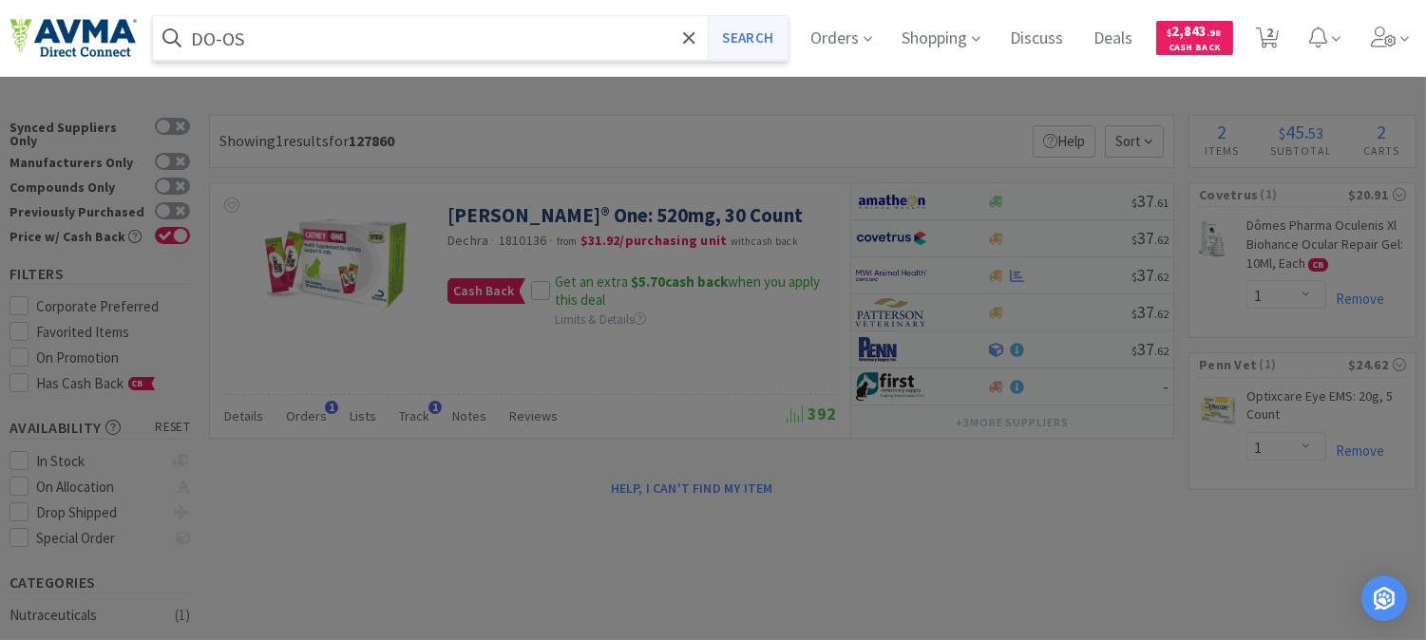
click at [750, 44] on button "Search" at bounding box center [747, 38] width 79 height 44
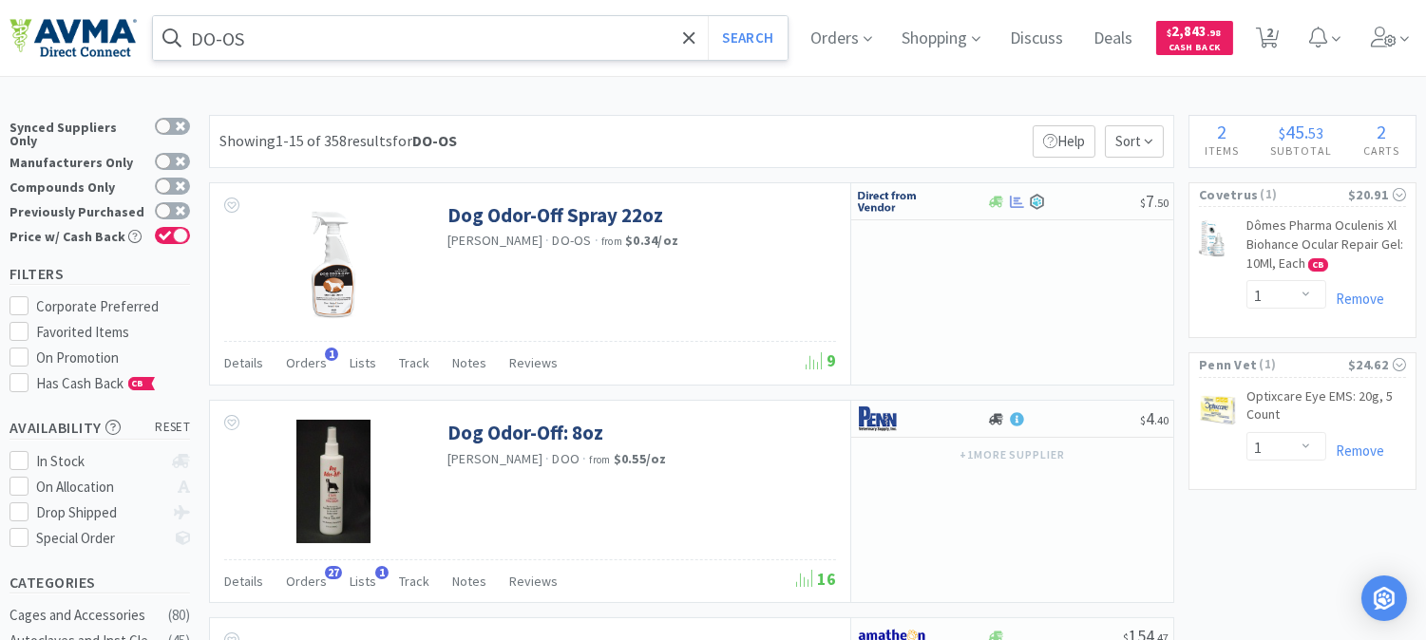
click at [278, 24] on input "DO-OS" at bounding box center [470, 38] width 634 height 44
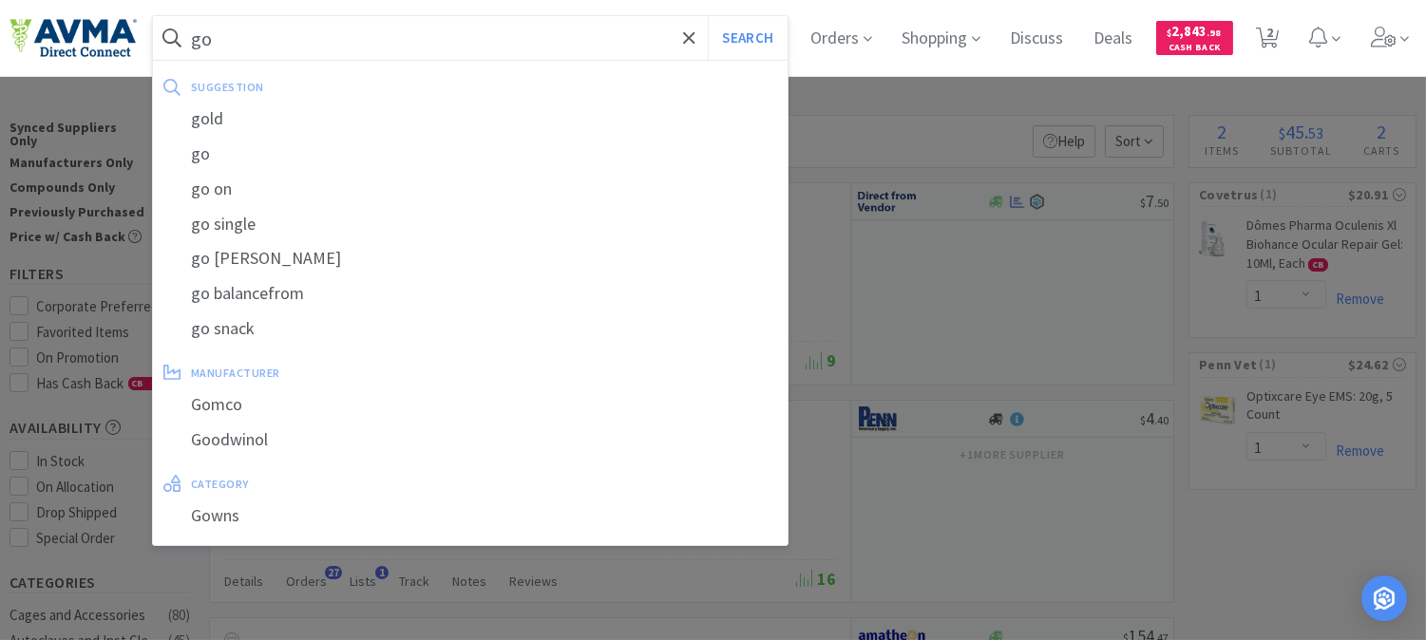
type input "g"
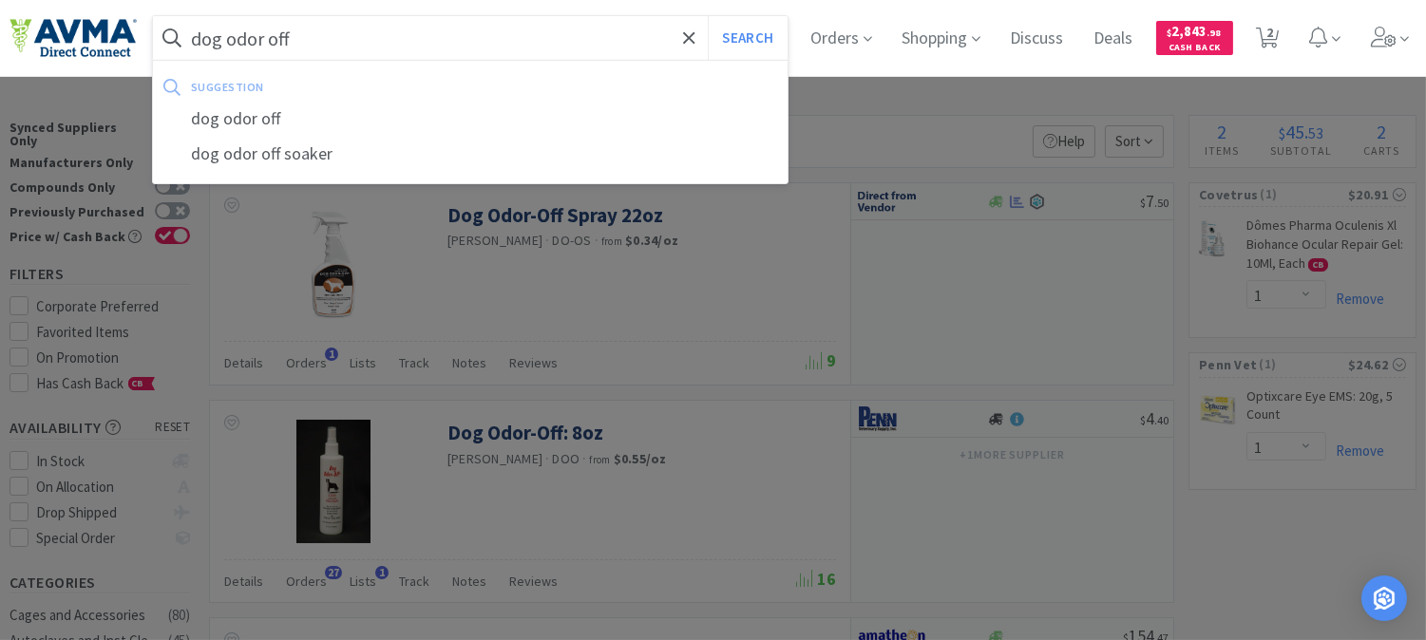
type input "dog odor off"
click at [708, 16] on button "Search" at bounding box center [747, 38] width 79 height 44
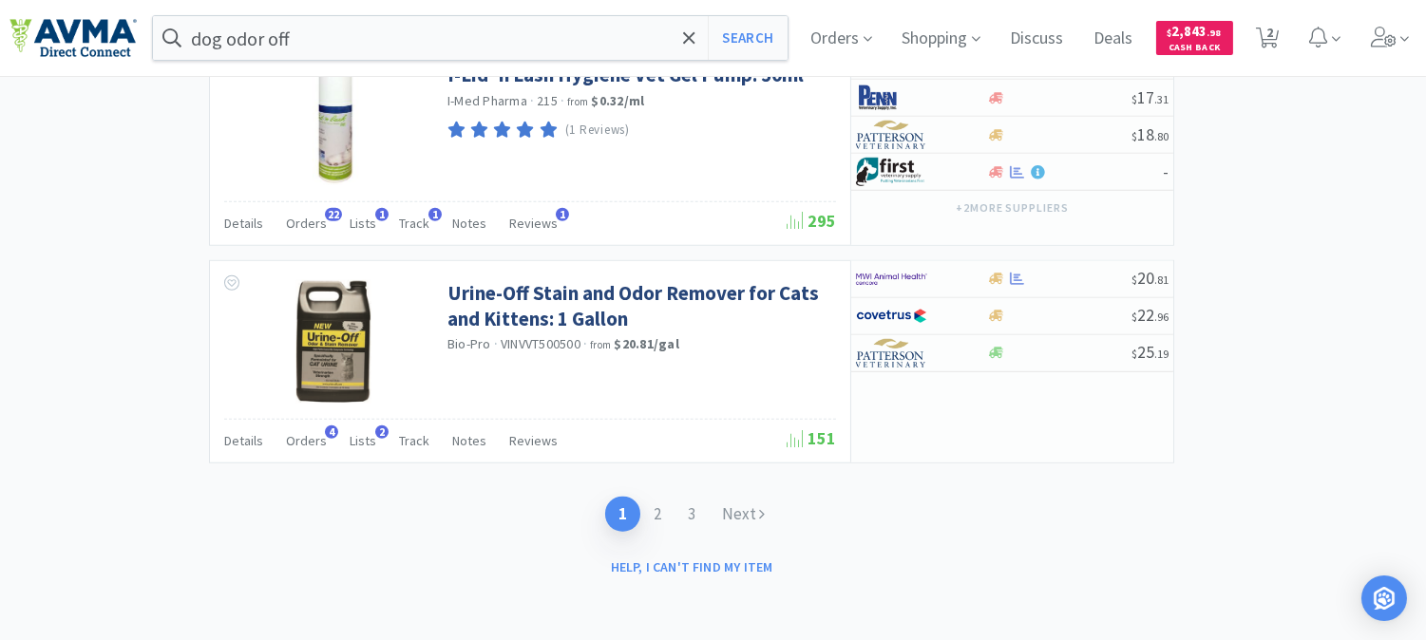
scroll to position [2993, 0]
click at [656, 508] on link "2" at bounding box center [657, 514] width 34 height 35
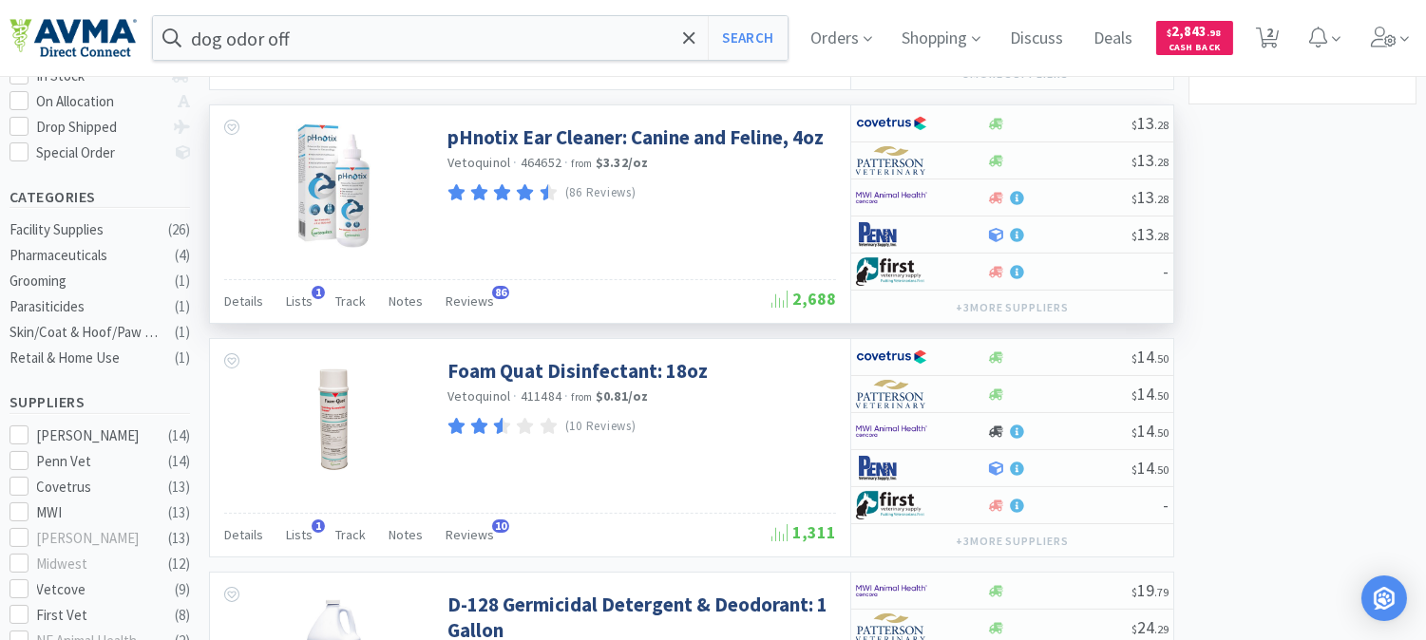
scroll to position [527, 0]
